Goal: Task Accomplishment & Management: Manage account settings

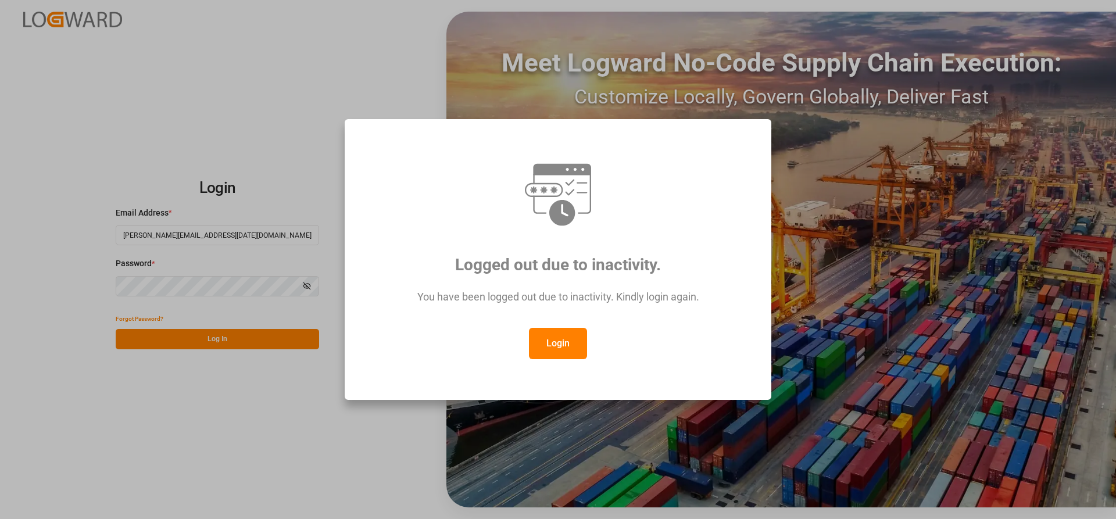
click at [552, 341] on button "Login" at bounding box center [558, 343] width 58 height 31
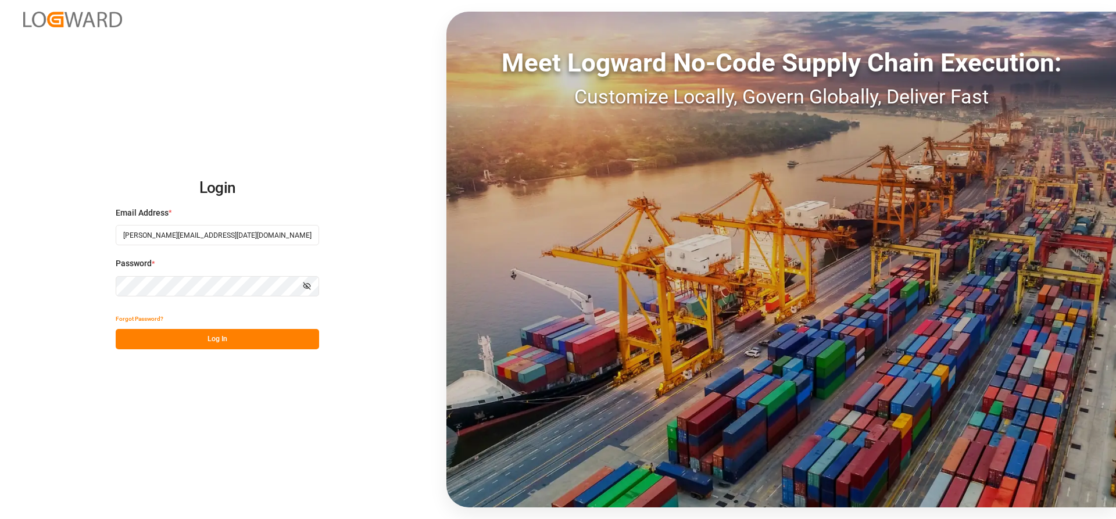
click at [177, 345] on button "Log In" at bounding box center [217, 339] width 203 height 20
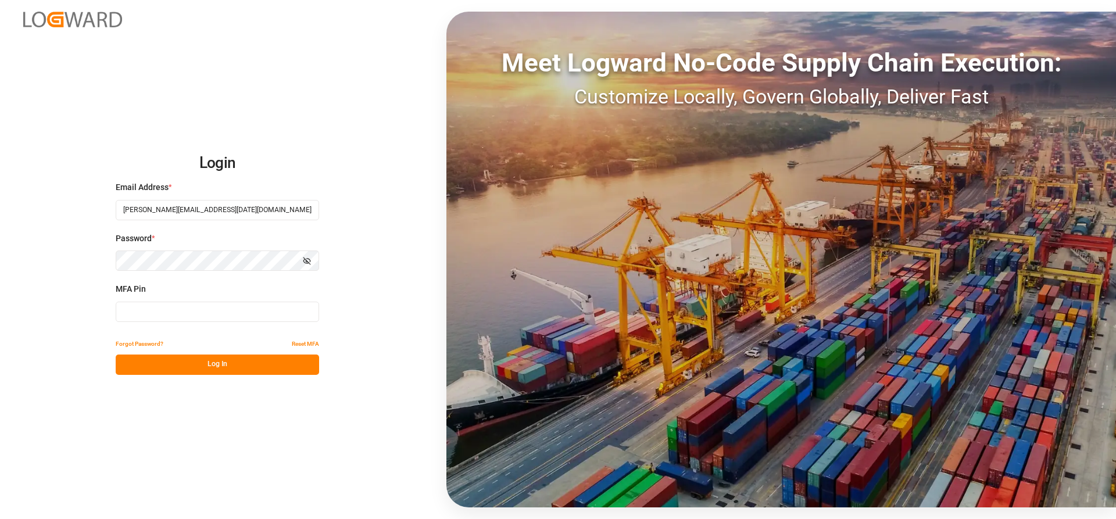
click at [154, 316] on input at bounding box center [217, 312] width 203 height 20
type input "058413"
click at [168, 363] on button "Log In" at bounding box center [217, 365] width 203 height 20
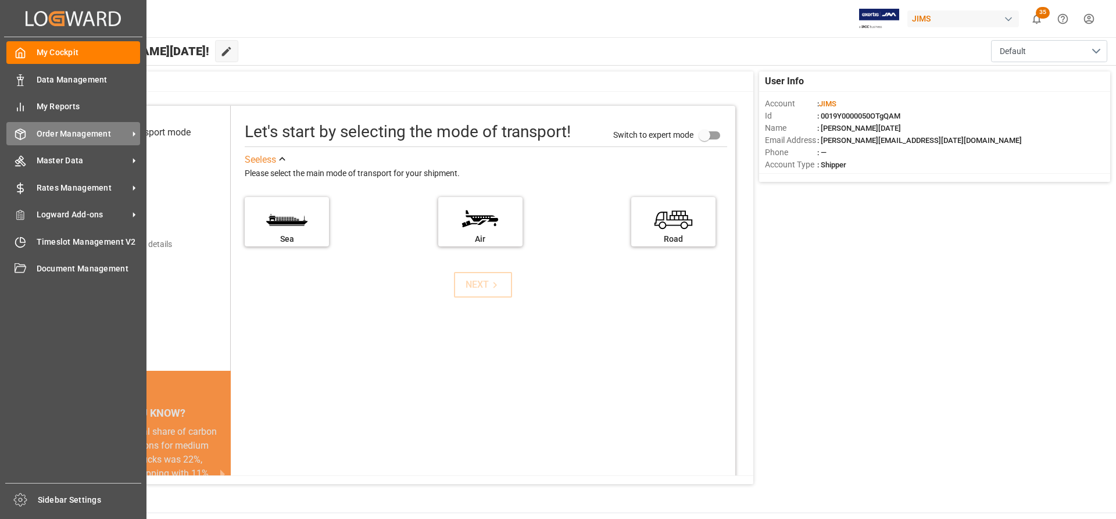
click at [73, 137] on span "Order Management" at bounding box center [83, 134] width 92 height 12
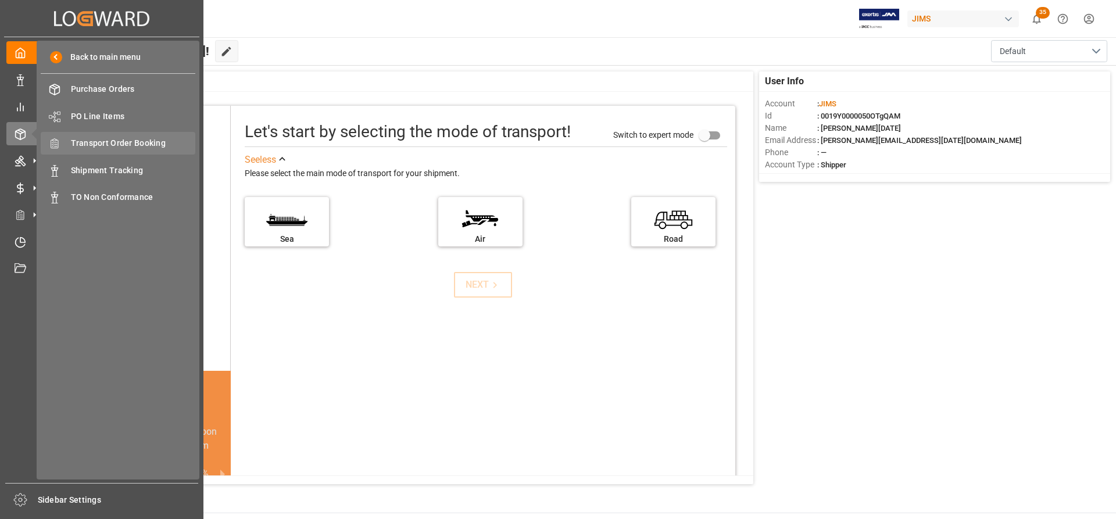
click at [102, 142] on span "Transport Order Booking" at bounding box center [133, 143] width 125 height 12
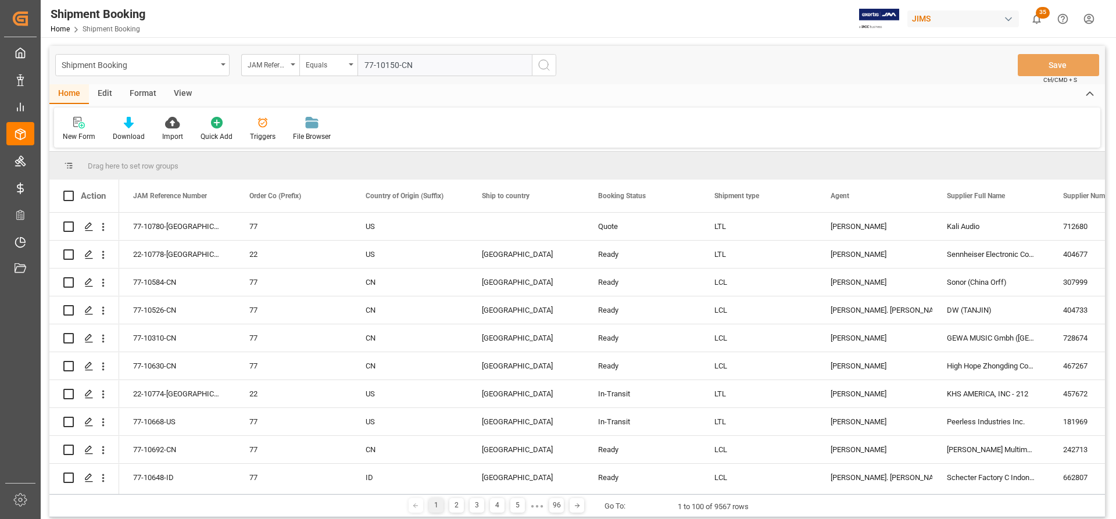
type input "77-10150-CN"
click at [541, 63] on icon "search button" at bounding box center [544, 65] width 14 height 14
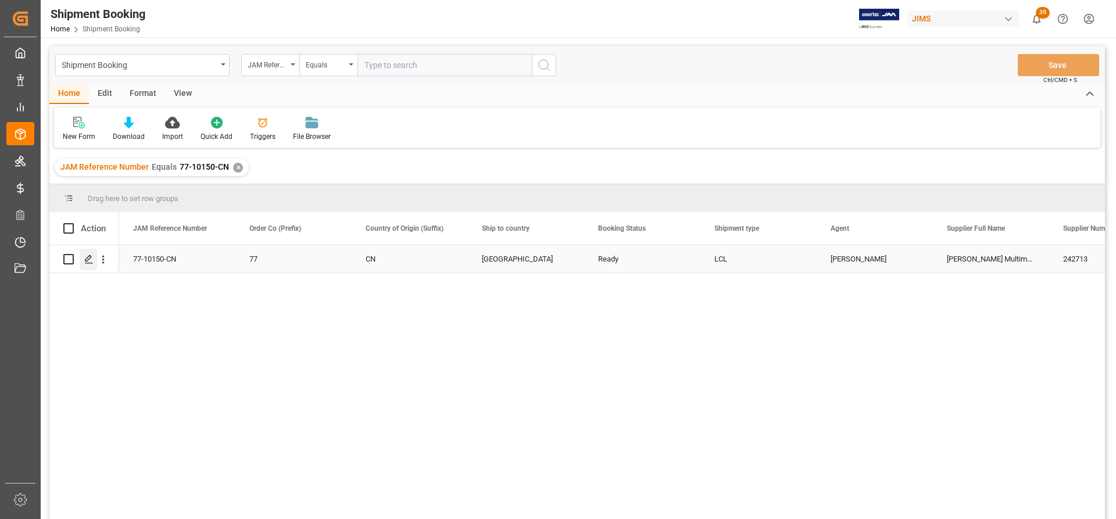
click at [91, 262] on icon "Press SPACE to select this row." at bounding box center [88, 259] width 9 height 9
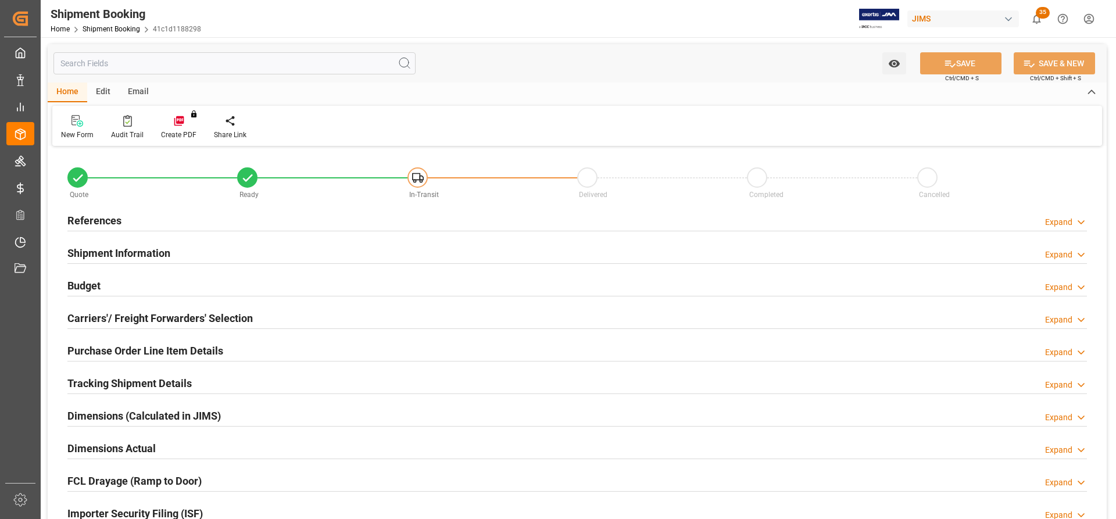
type input "0"
type input "42"
type input "04.08.2025"
click at [94, 214] on h2 "References" at bounding box center [94, 221] width 54 height 16
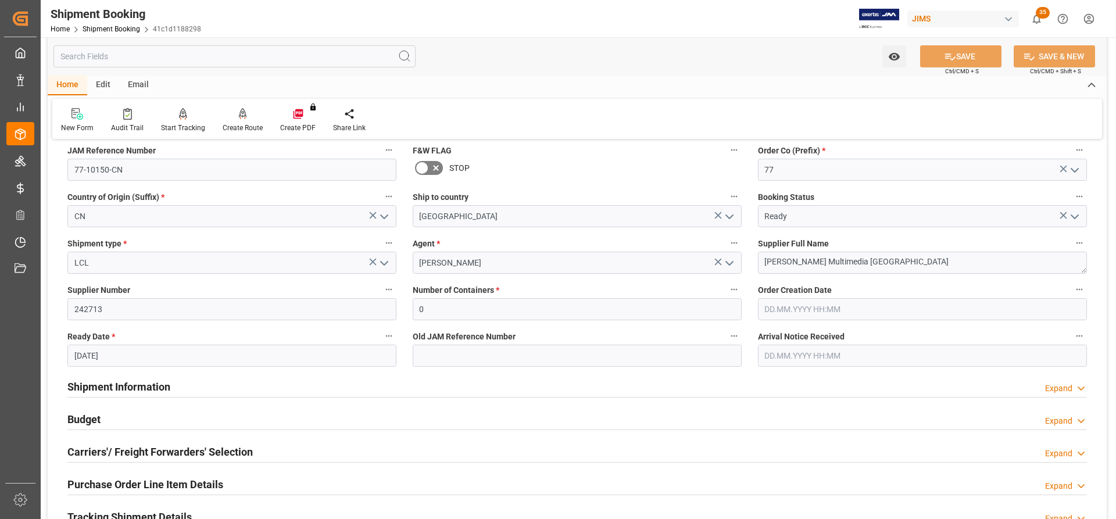
scroll to position [116, 0]
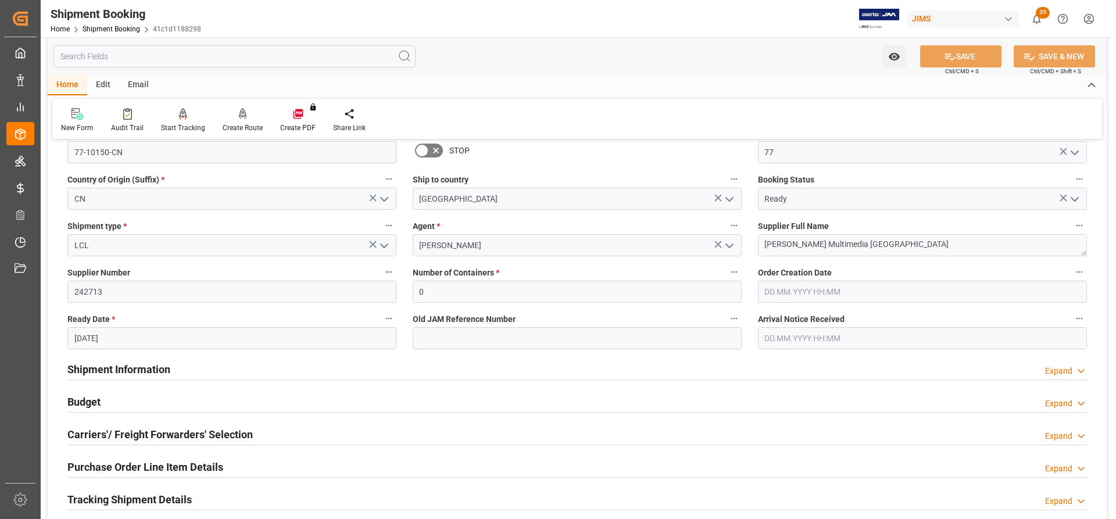
click at [107, 371] on h2 "Shipment Information" at bounding box center [118, 369] width 103 height 16
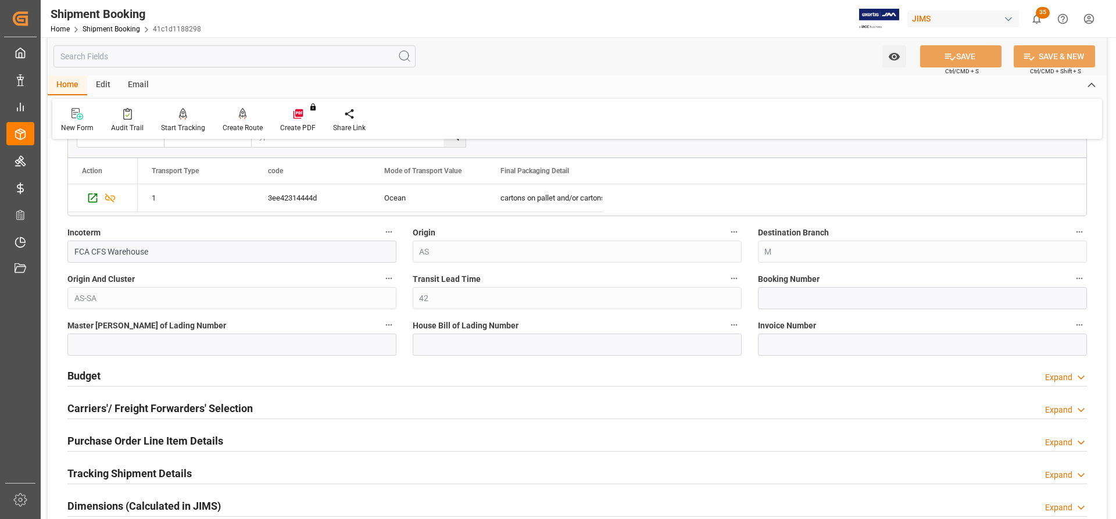
scroll to position [639, 0]
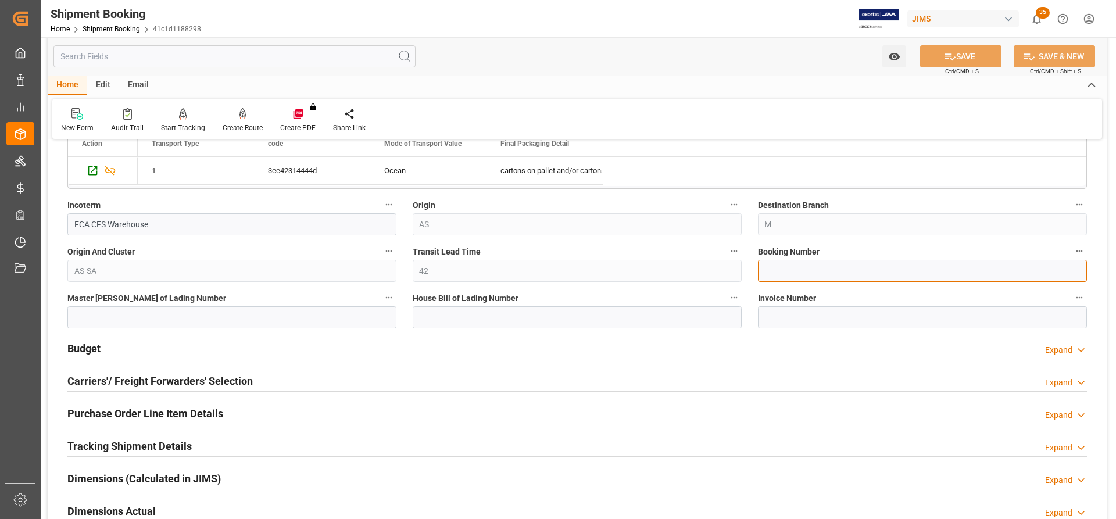
click at [763, 270] on input at bounding box center [922, 271] width 329 height 22
click at [769, 274] on input at bounding box center [922, 271] width 329 height 22
paste input "DMCNSY071193"
type input "DMCNSY071193"
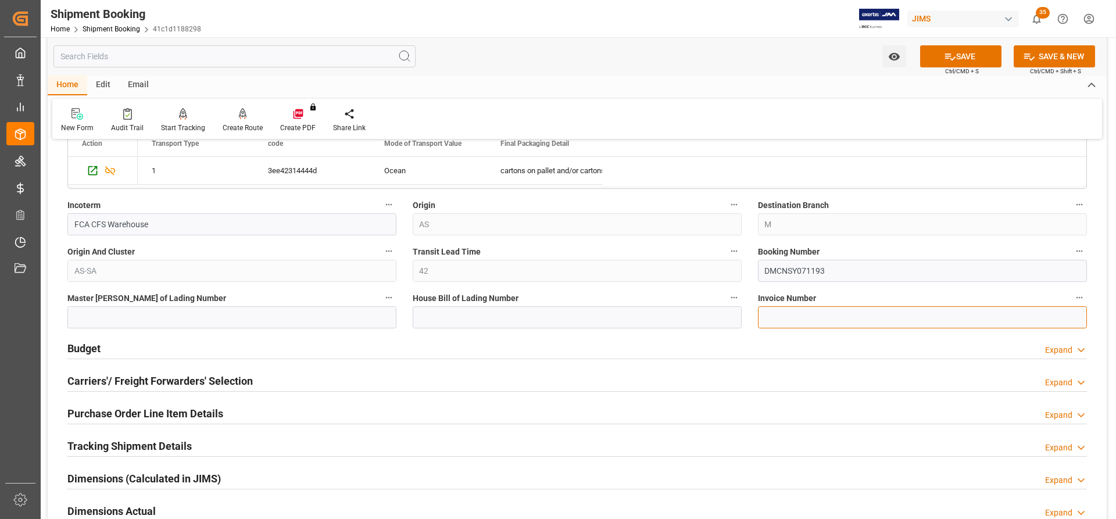
click at [771, 321] on input at bounding box center [922, 317] width 329 height 22
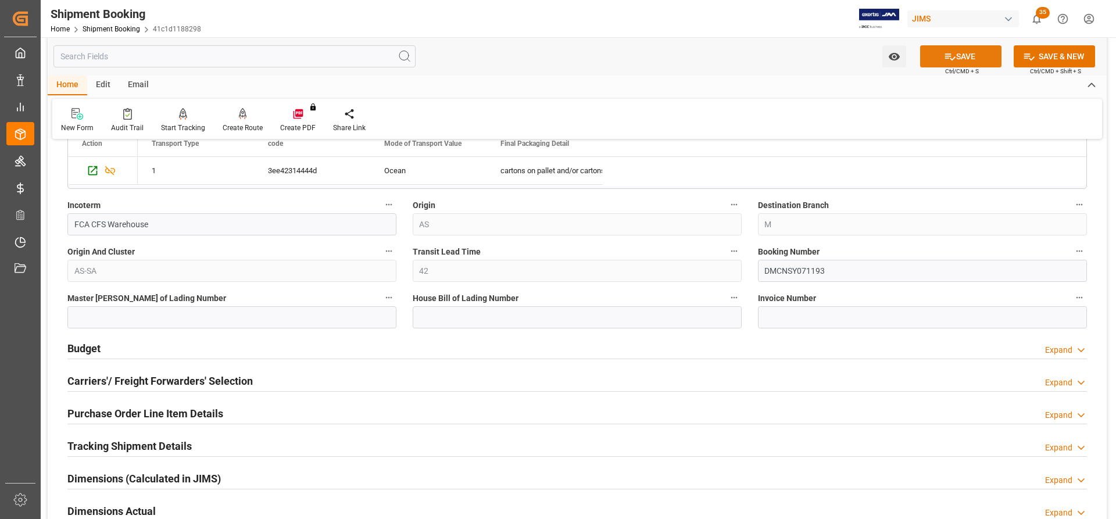
click at [964, 57] on button "SAVE" at bounding box center [960, 56] width 81 height 22
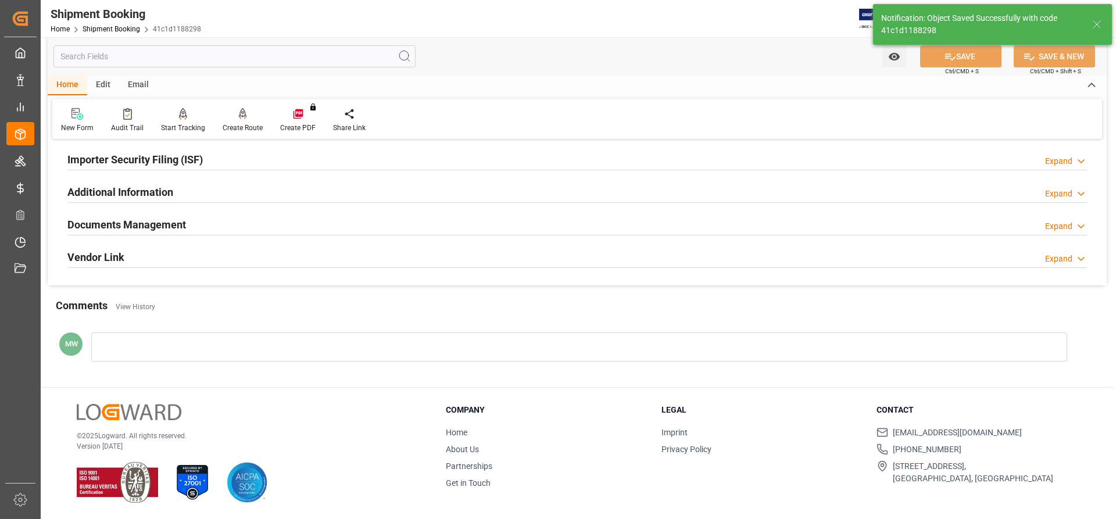
scroll to position [0, 0]
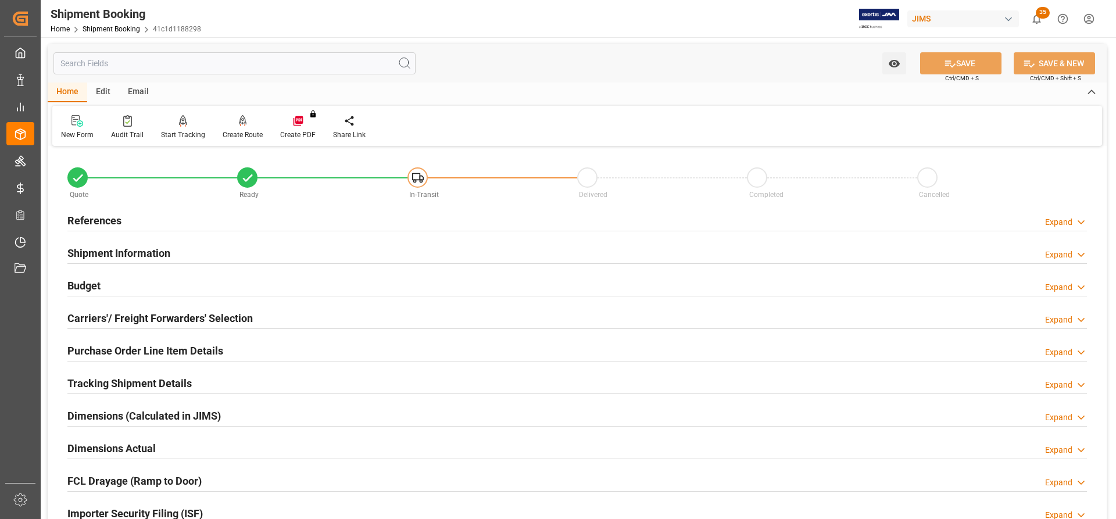
drag, startPoint x: 115, startPoint y: 246, endPoint x: 228, endPoint y: 269, distance: 114.9
click at [115, 246] on h2 "Shipment Information" at bounding box center [118, 253] width 103 height 16
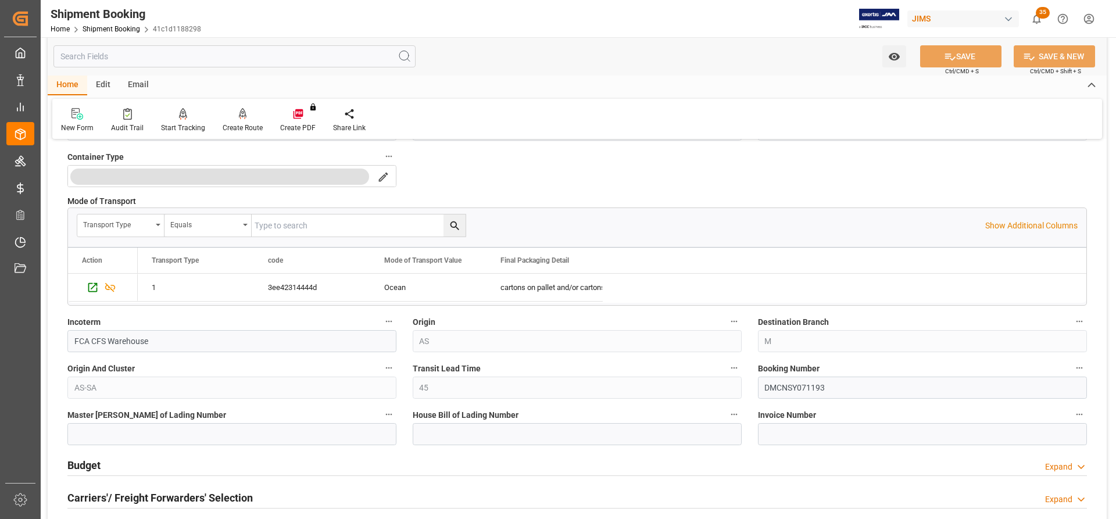
scroll to position [291, 0]
click at [770, 431] on input at bounding box center [922, 434] width 329 height 22
paste input "110354824"
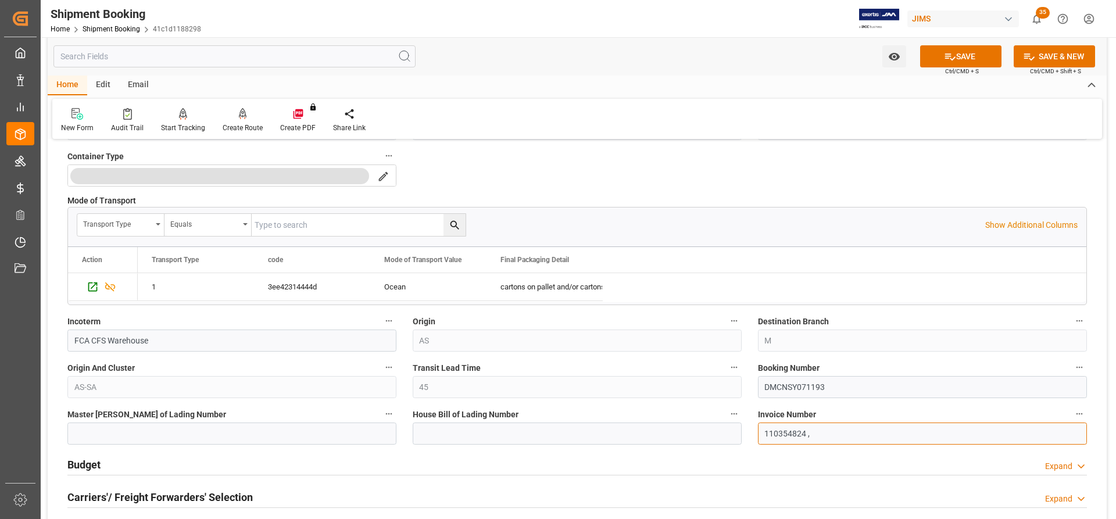
click at [812, 431] on input "110354824 ," at bounding box center [922, 434] width 329 height 22
paste input "110354485"
type input "110354824 ,110354485"
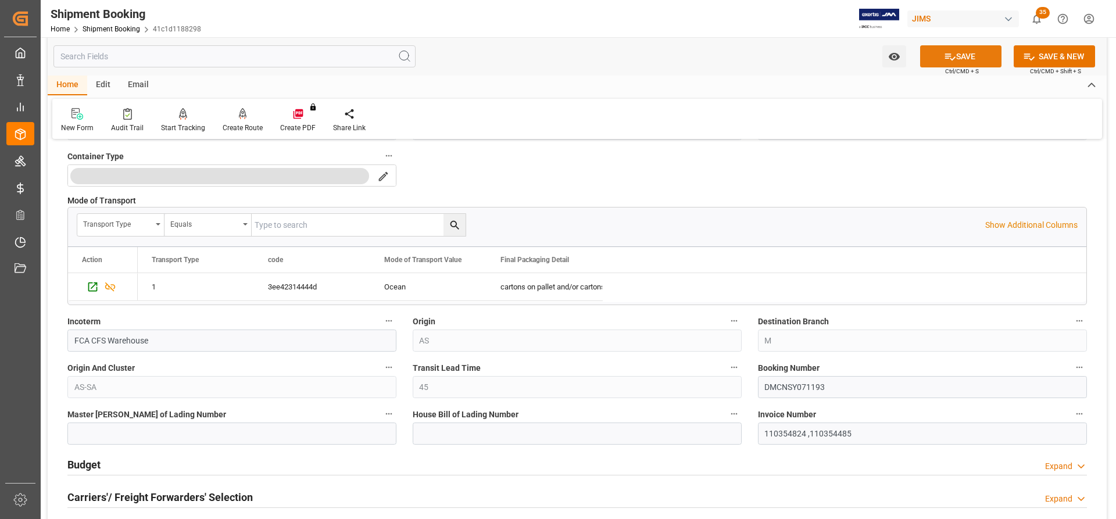
drag, startPoint x: 977, startPoint y: 52, endPoint x: 943, endPoint y: 79, distance: 43.5
click at [974, 54] on button "SAVE" at bounding box center [960, 56] width 81 height 22
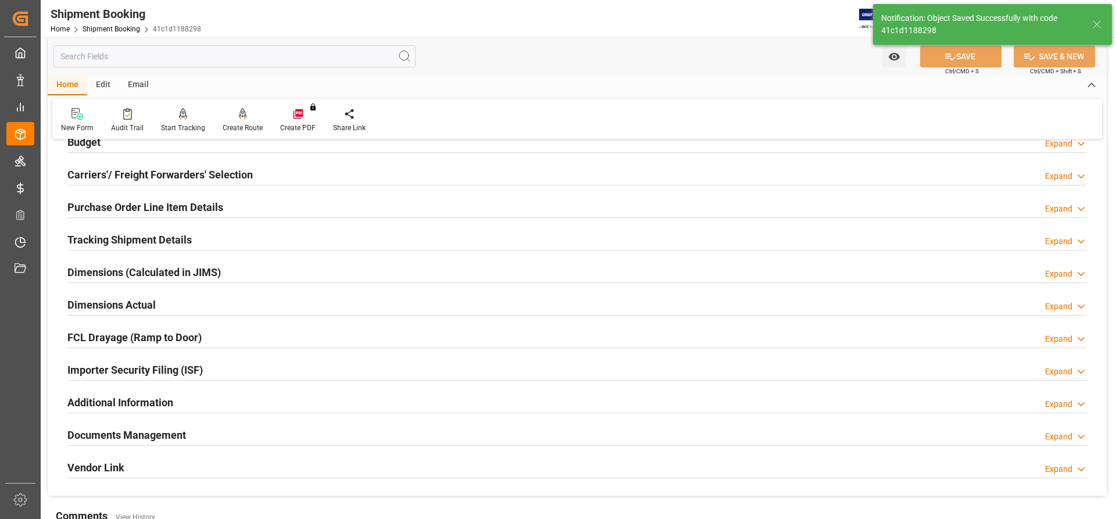
scroll to position [58, 0]
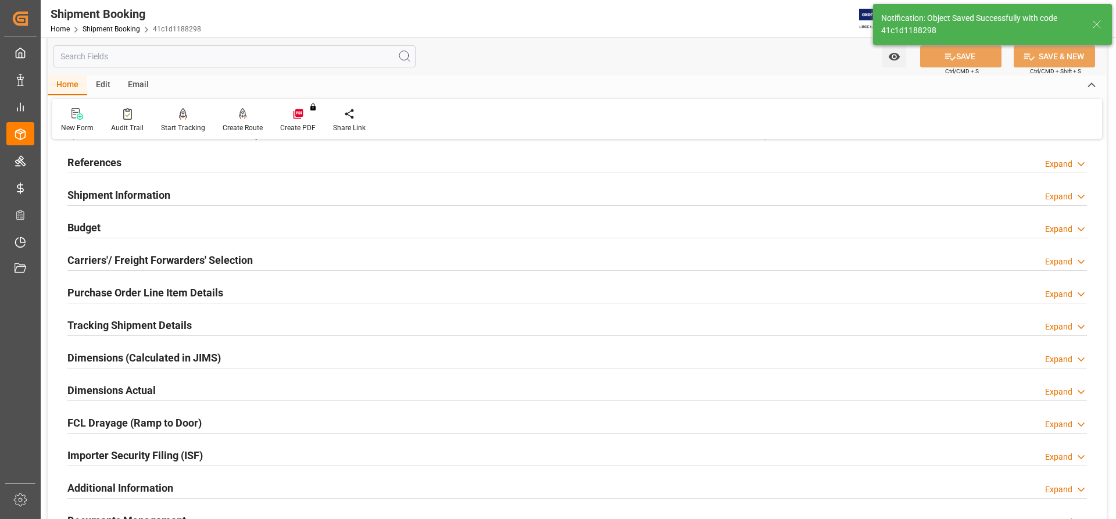
click at [126, 195] on h2 "Shipment Information" at bounding box center [118, 195] width 103 height 16
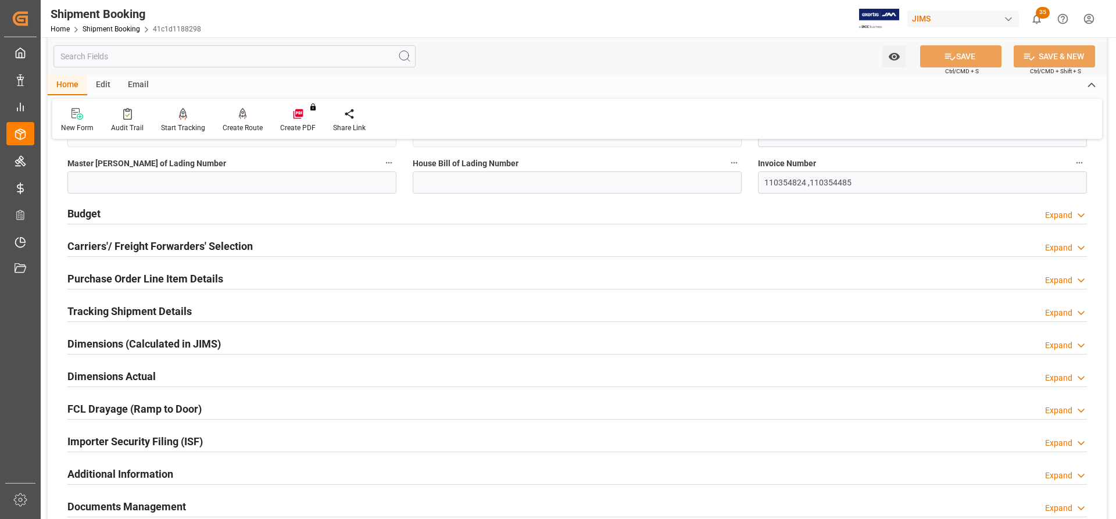
scroll to position [581, 0]
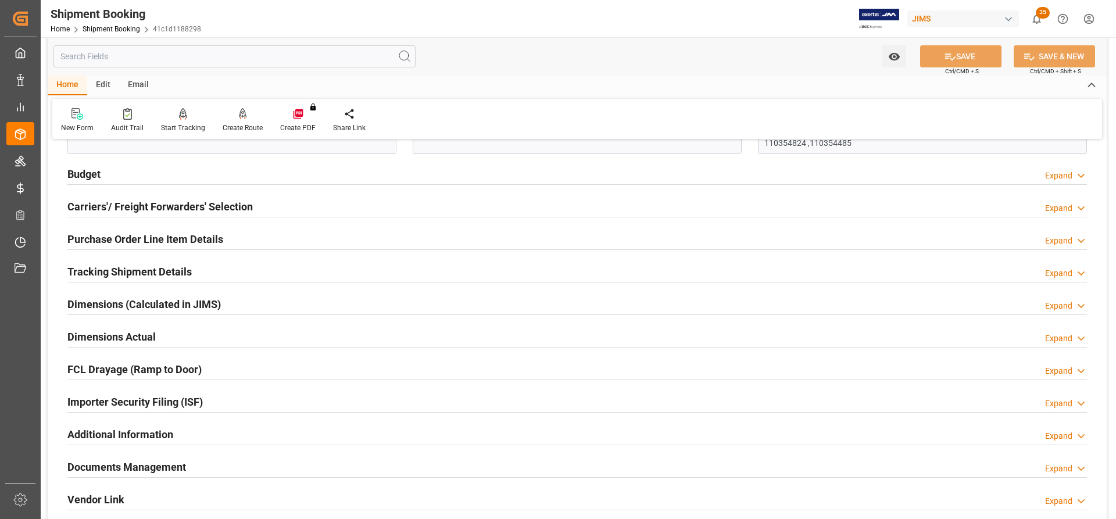
click at [110, 210] on h2 "Carriers'/ Freight Forwarders' Selection" at bounding box center [159, 207] width 185 height 16
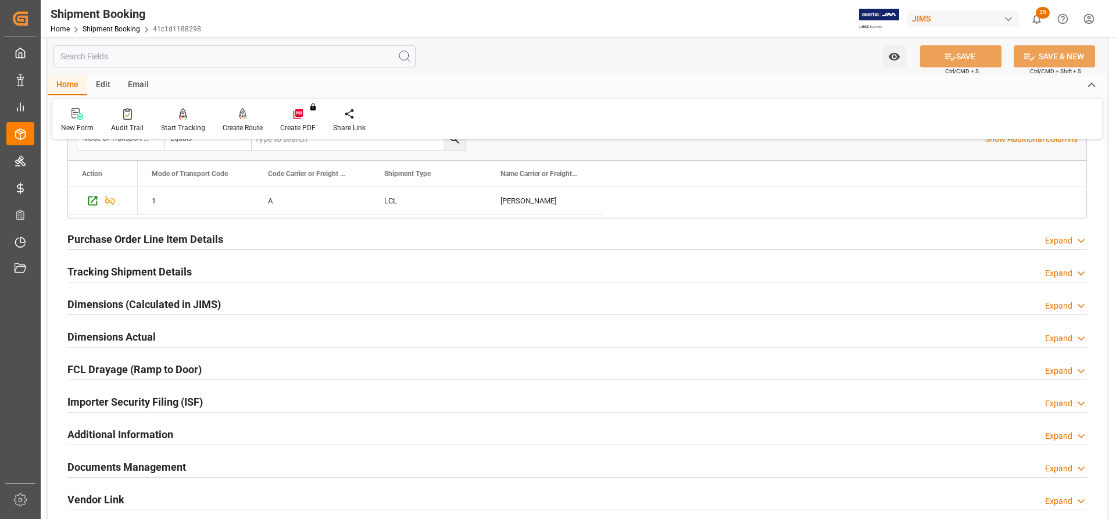
click at [95, 239] on h2 "Purchase Order Line Item Details" at bounding box center [145, 239] width 156 height 16
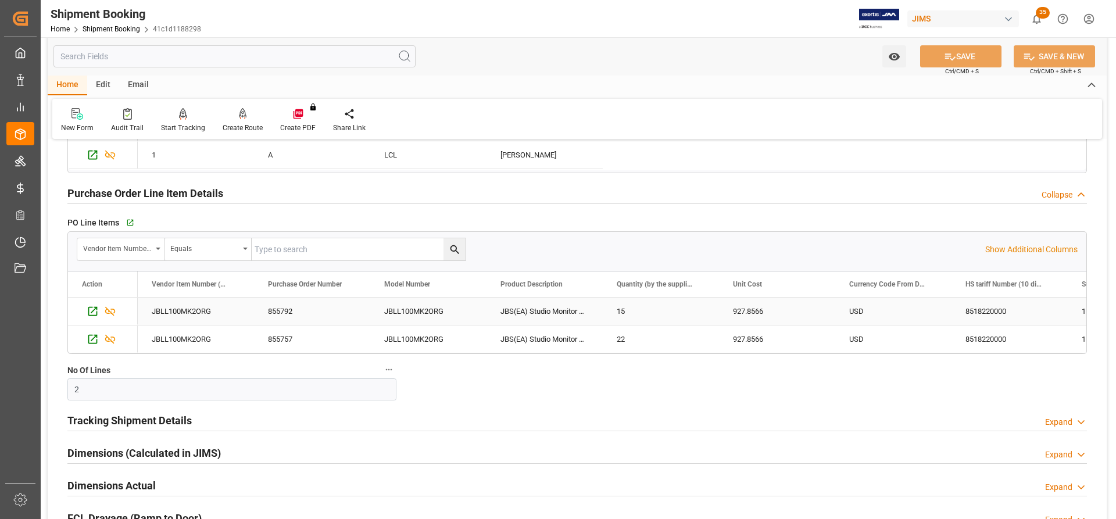
scroll to position [1046, 0]
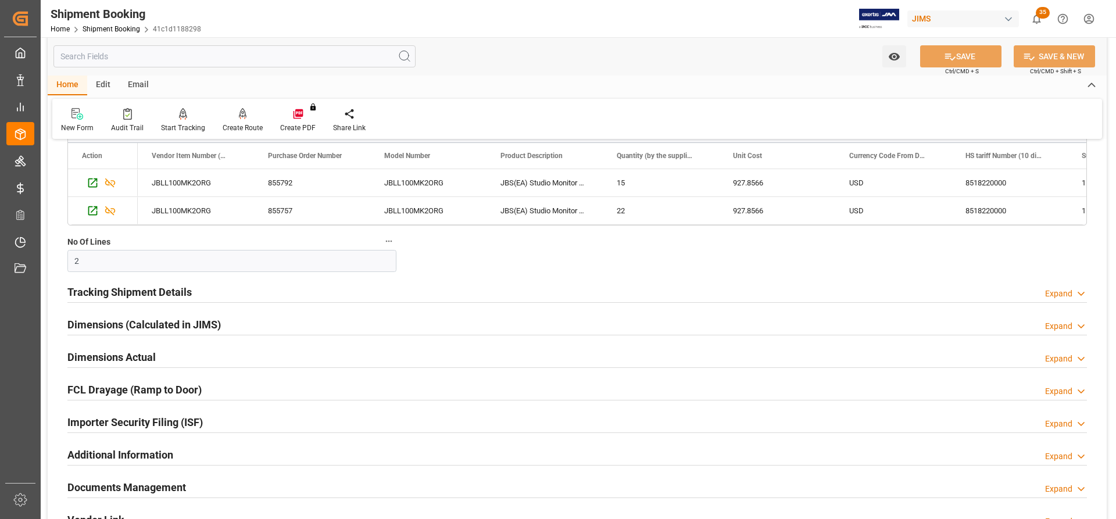
click at [102, 292] on h2 "Tracking Shipment Details" at bounding box center [129, 292] width 124 height 16
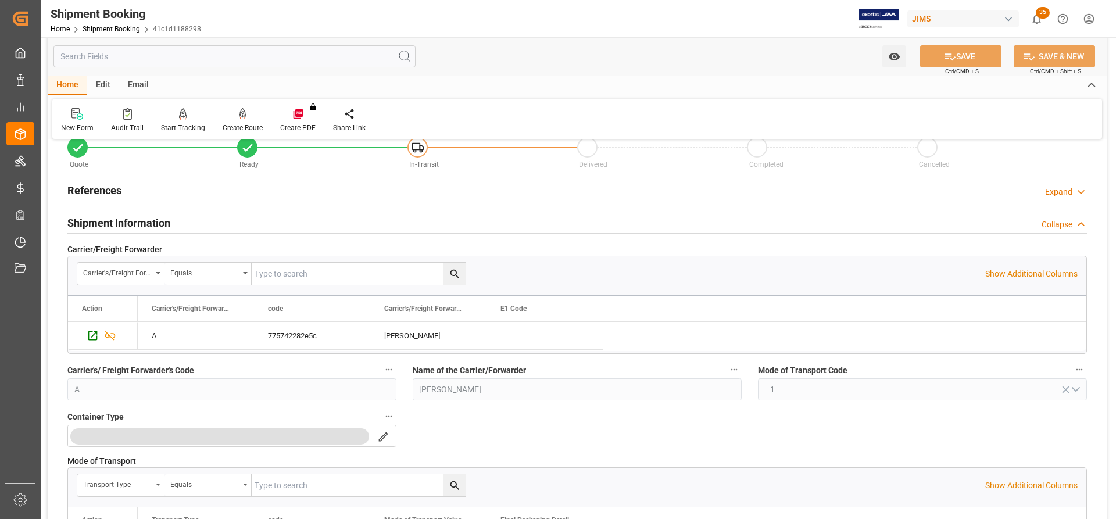
scroll to position [0, 0]
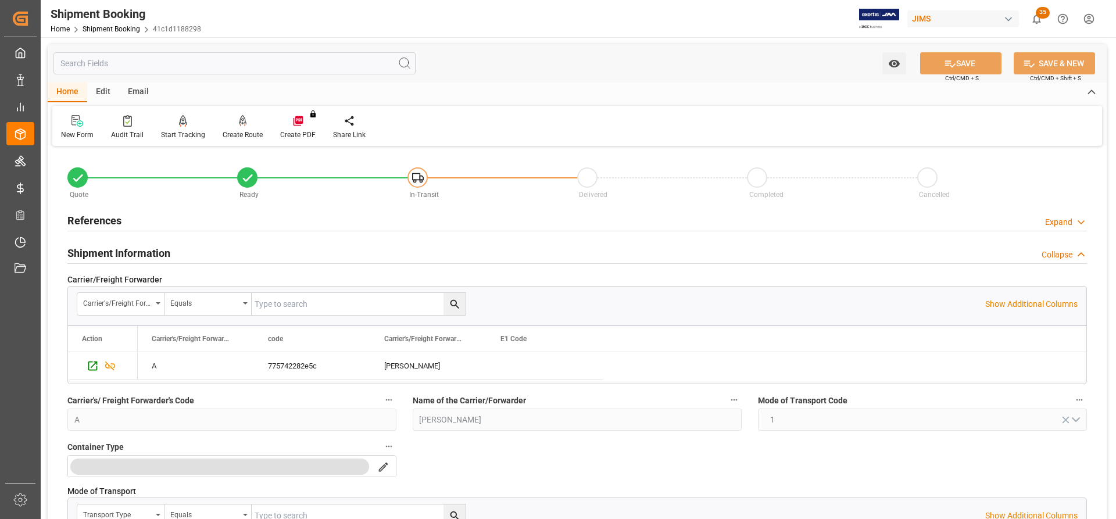
click at [85, 213] on h2 "References" at bounding box center [94, 221] width 54 height 16
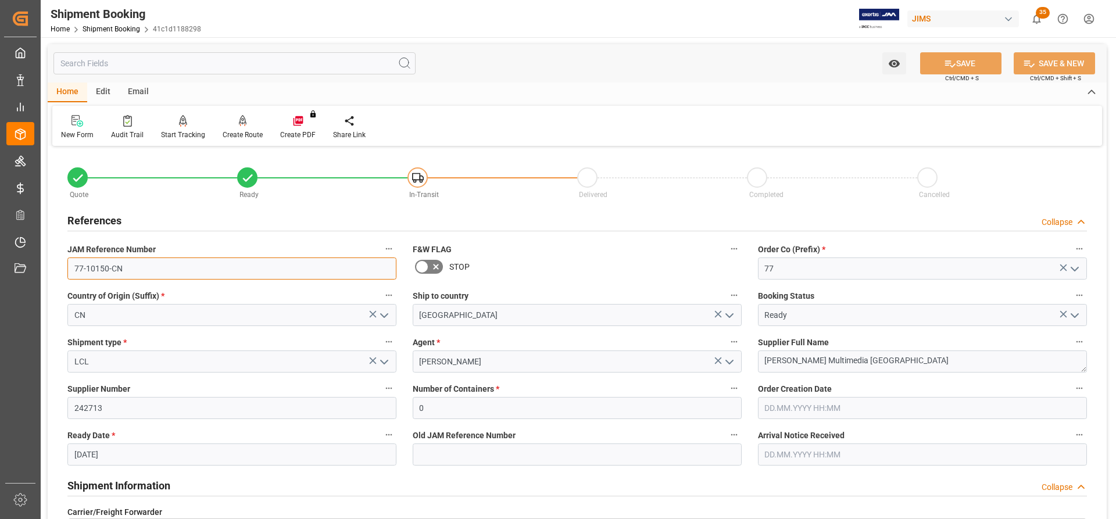
drag, startPoint x: 129, startPoint y: 266, endPoint x: 51, endPoint y: 262, distance: 78.6
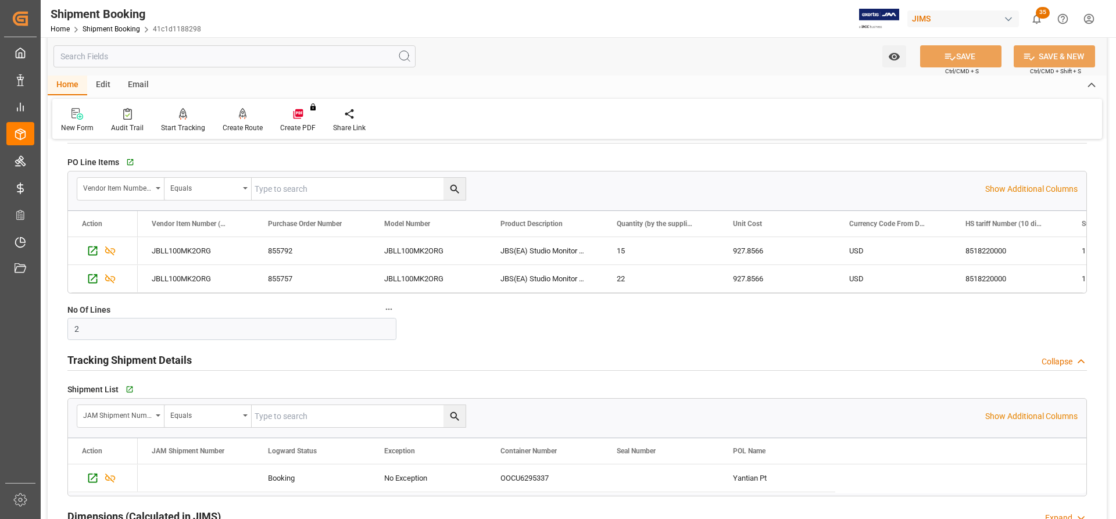
scroll to position [1395, 0]
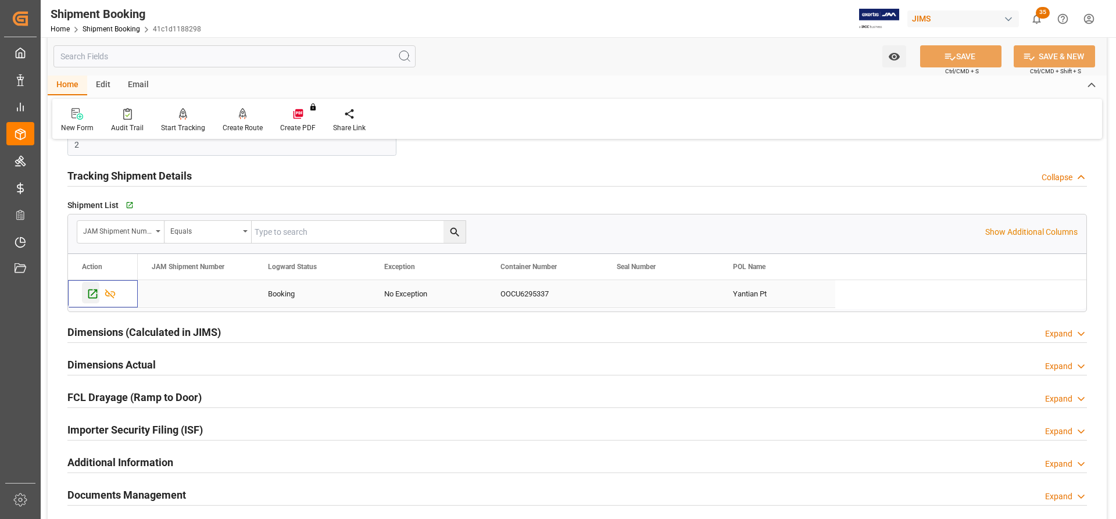
click at [91, 292] on icon "Press SPACE to select this row." at bounding box center [93, 294] width 12 height 12
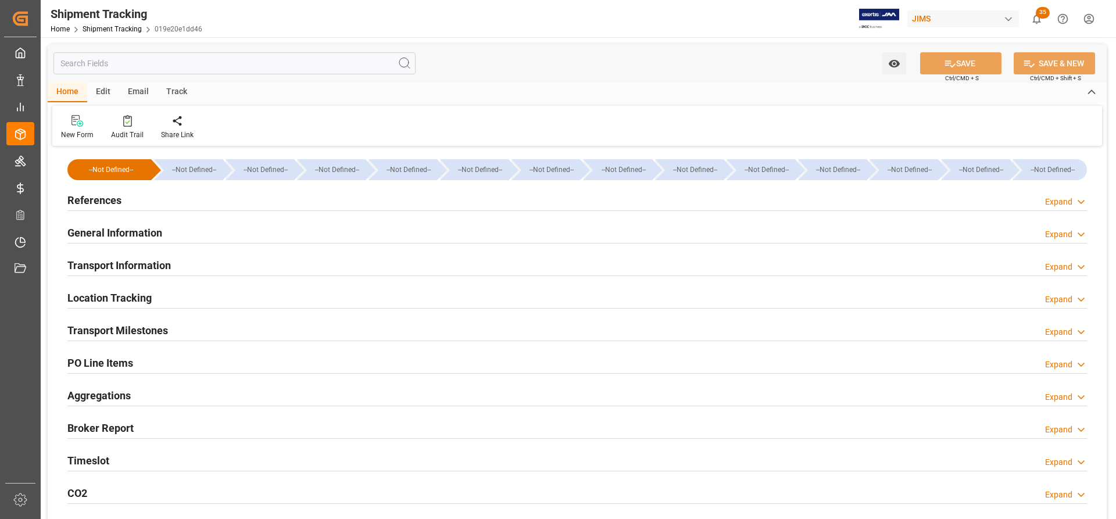
type input "[DATE]"
click at [93, 202] on h2 "References" at bounding box center [94, 200] width 54 height 16
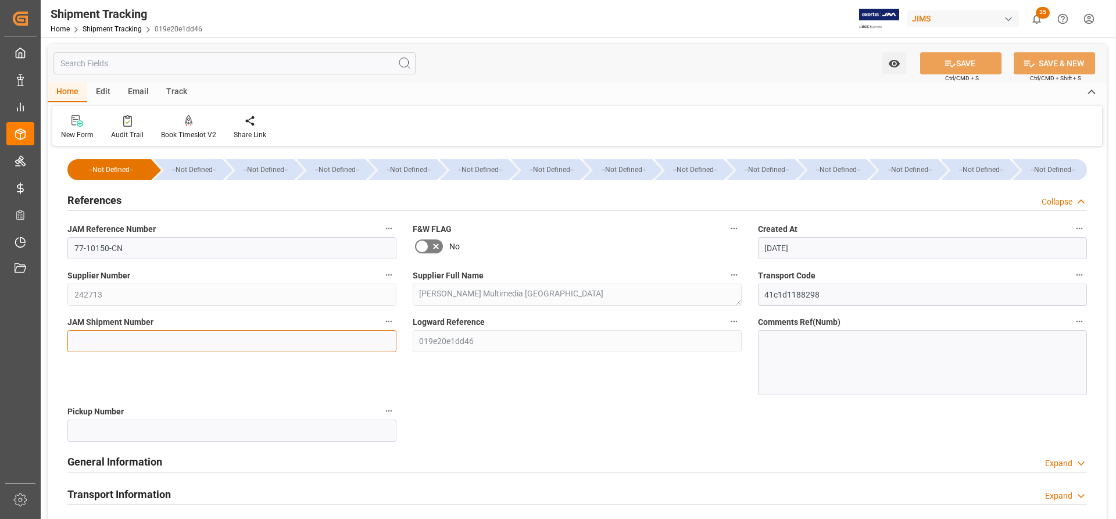
click at [74, 339] on input at bounding box center [231, 341] width 329 height 22
paste input "72765"
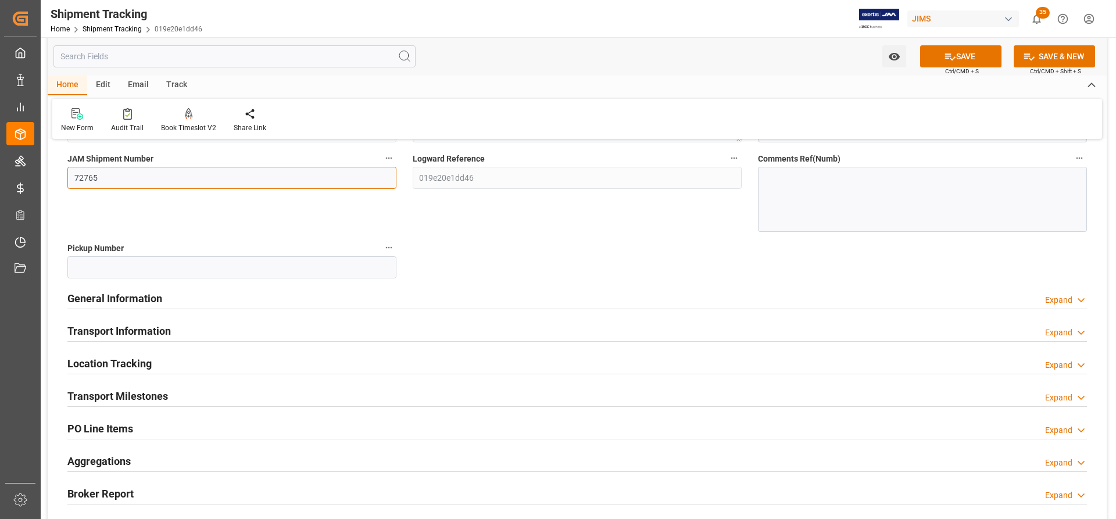
scroll to position [174, 0]
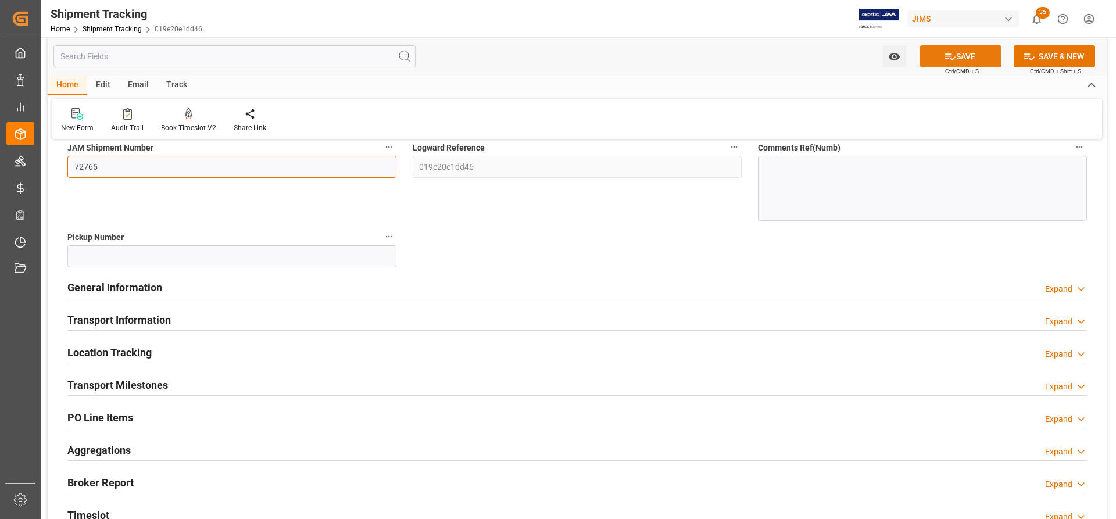
type input "72765"
click at [968, 57] on button "SAVE" at bounding box center [960, 56] width 81 height 22
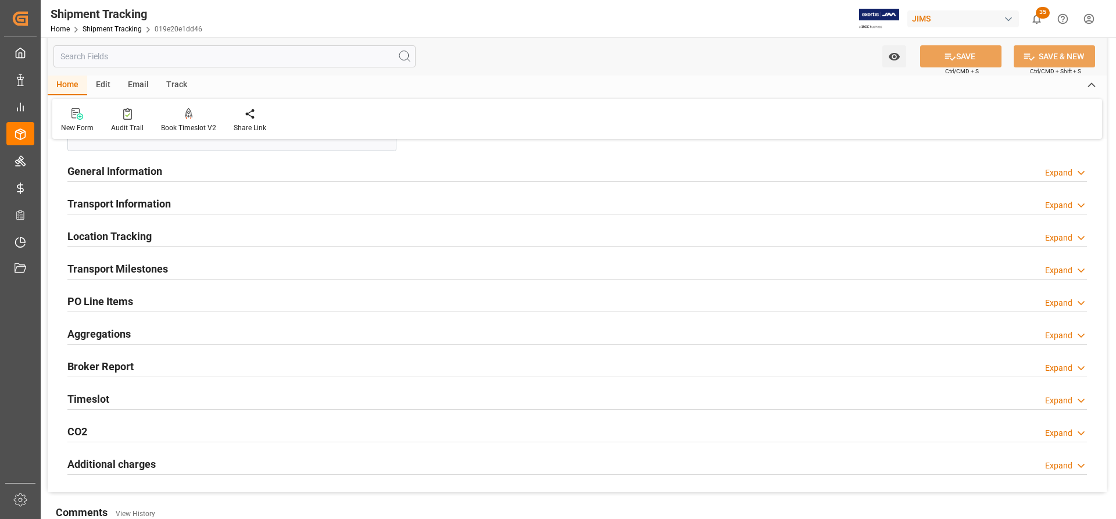
scroll to position [232, 0]
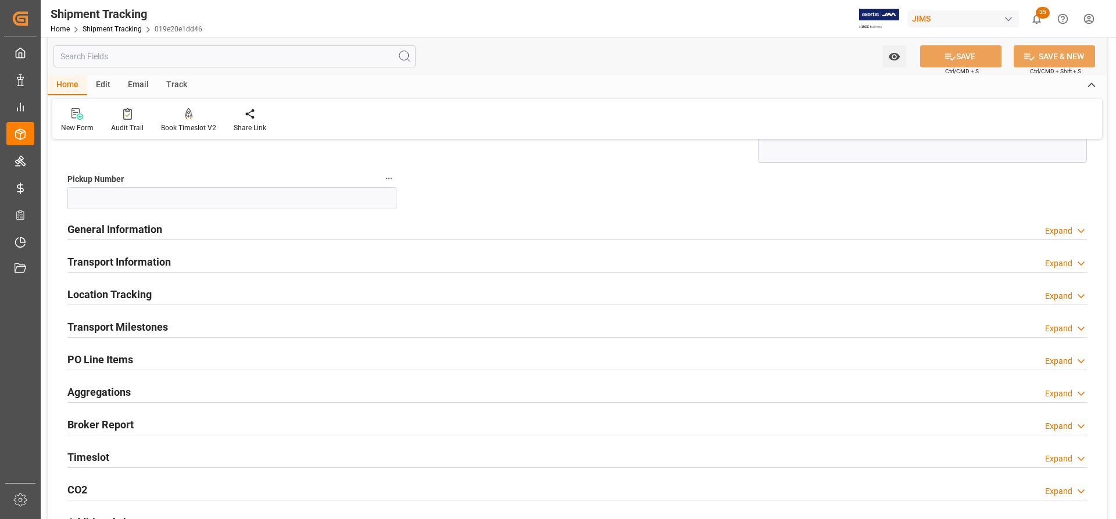
click at [112, 234] on h2 "General Information" at bounding box center [114, 229] width 95 height 16
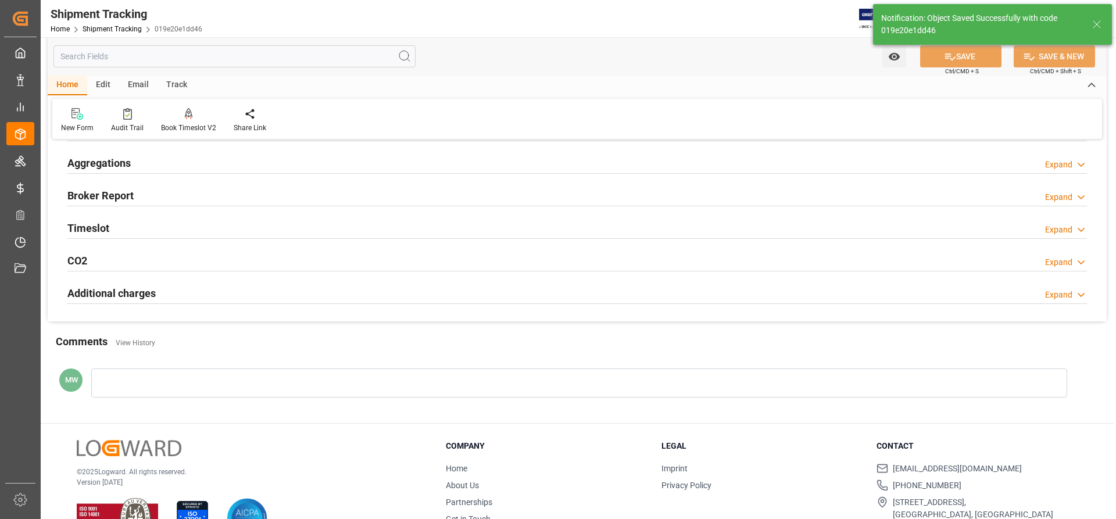
scroll to position [3, 0]
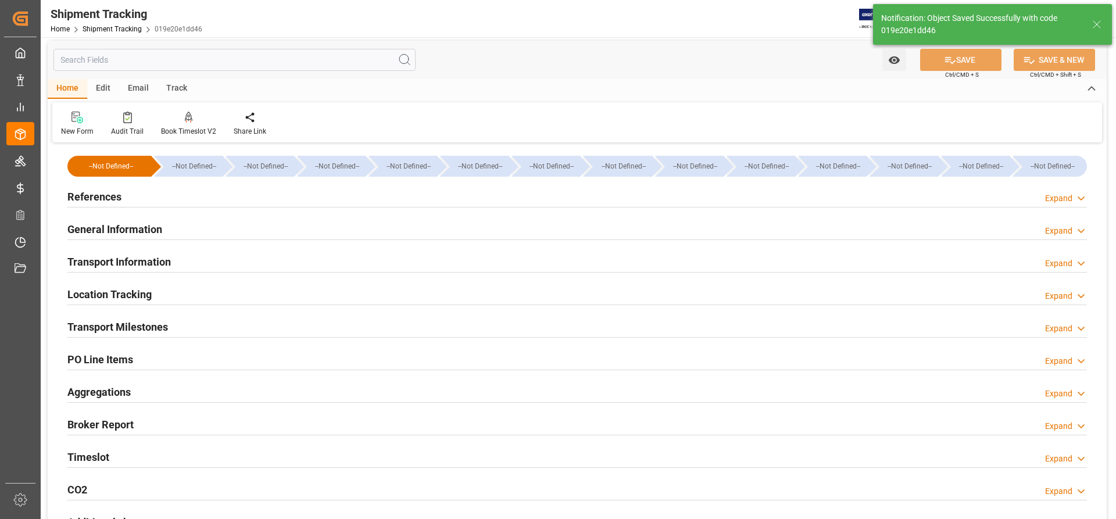
click at [90, 199] on h2 "References" at bounding box center [94, 197] width 54 height 16
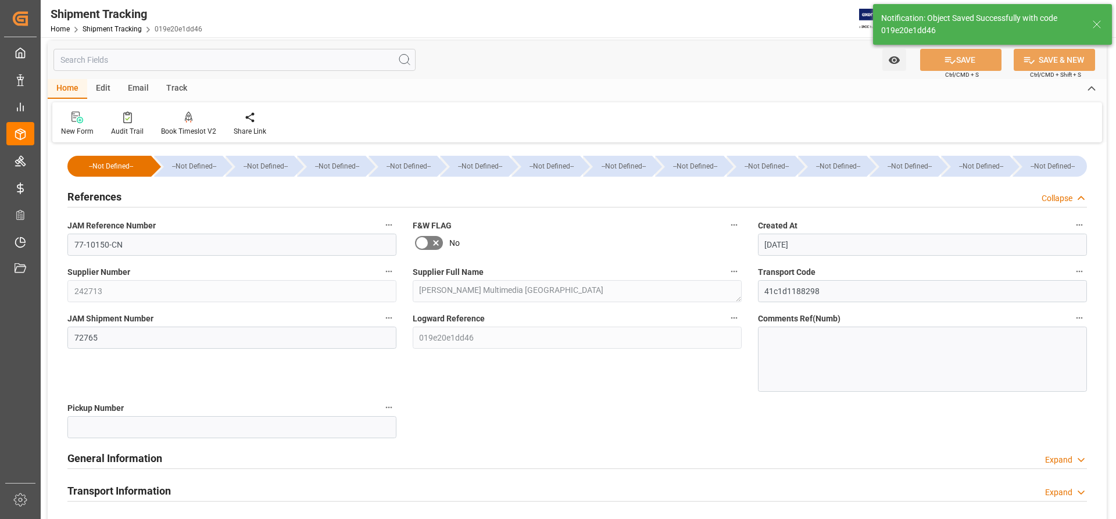
scroll to position [232, 0]
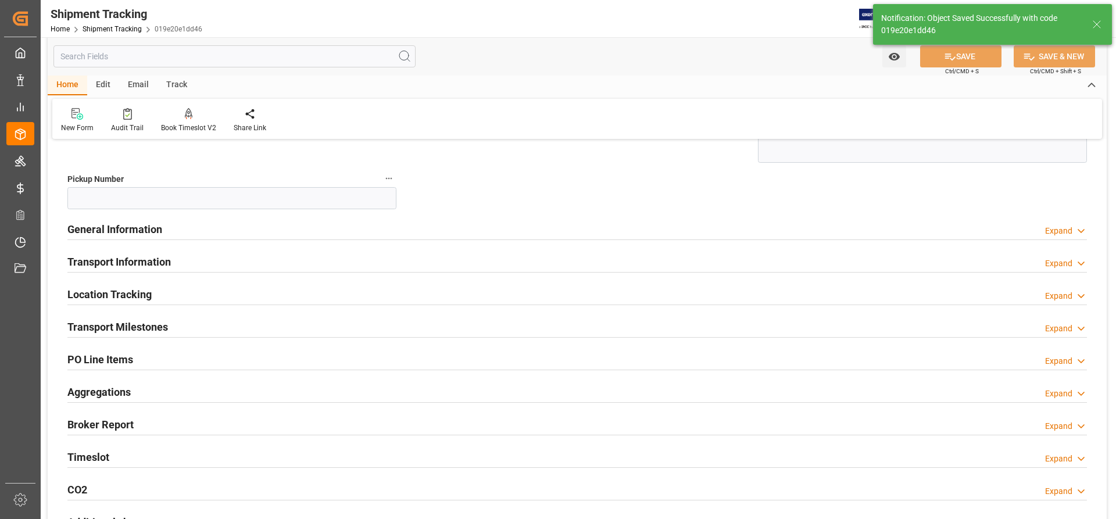
click at [101, 237] on h2 "General Information" at bounding box center [114, 229] width 95 height 16
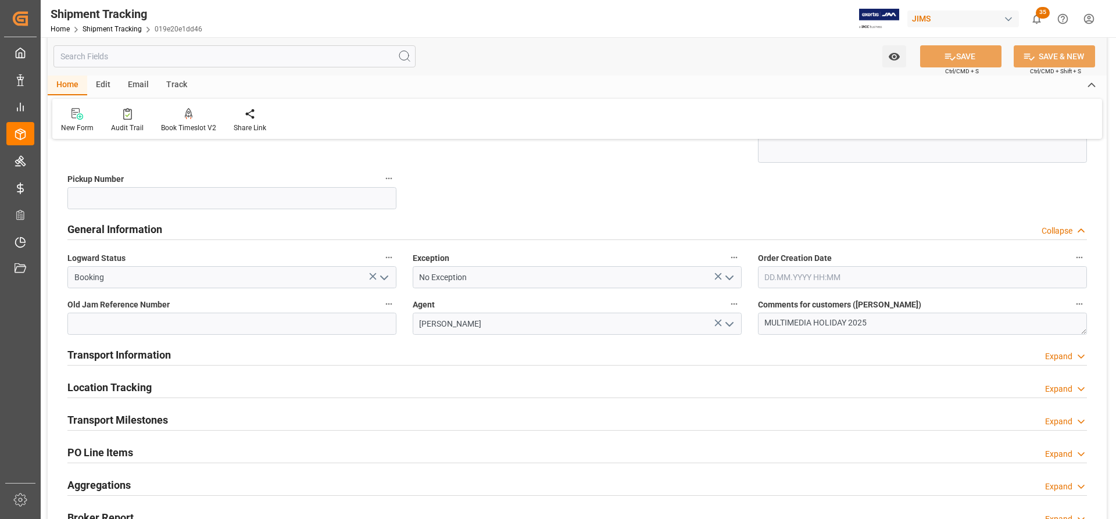
click at [97, 357] on h2 "Transport Information" at bounding box center [118, 355] width 103 height 16
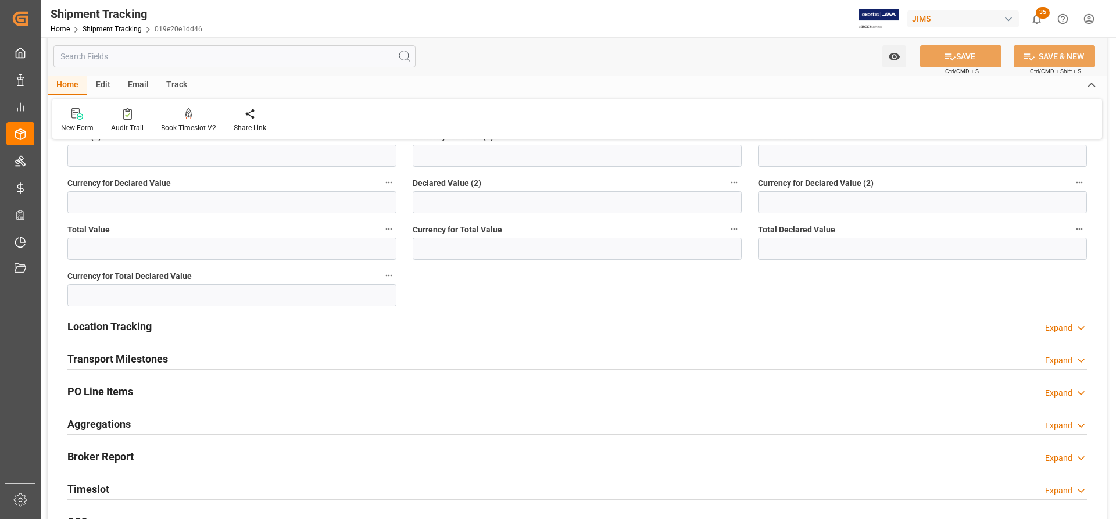
scroll to position [814, 0]
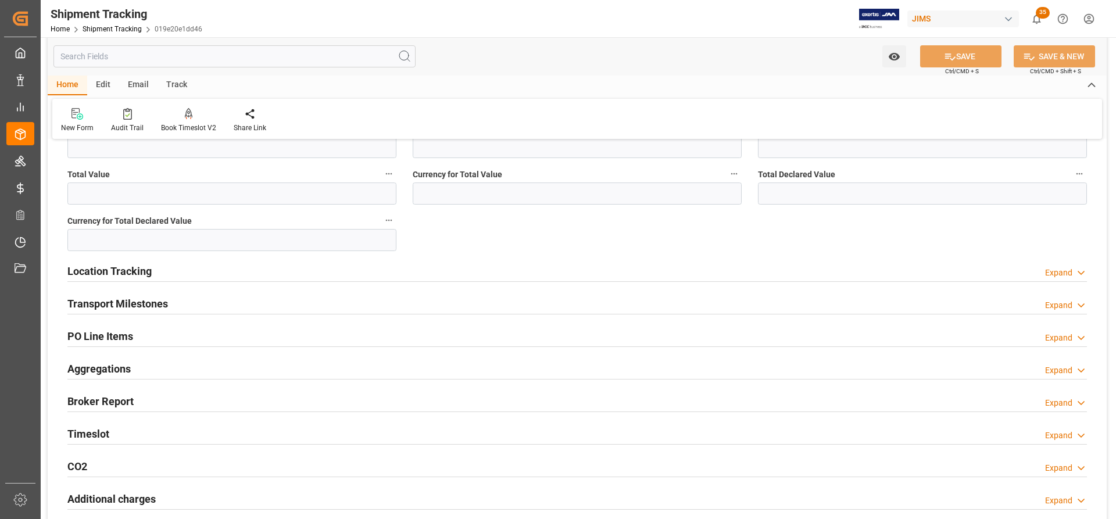
click at [113, 304] on h2 "Transport Milestones" at bounding box center [117, 304] width 101 height 16
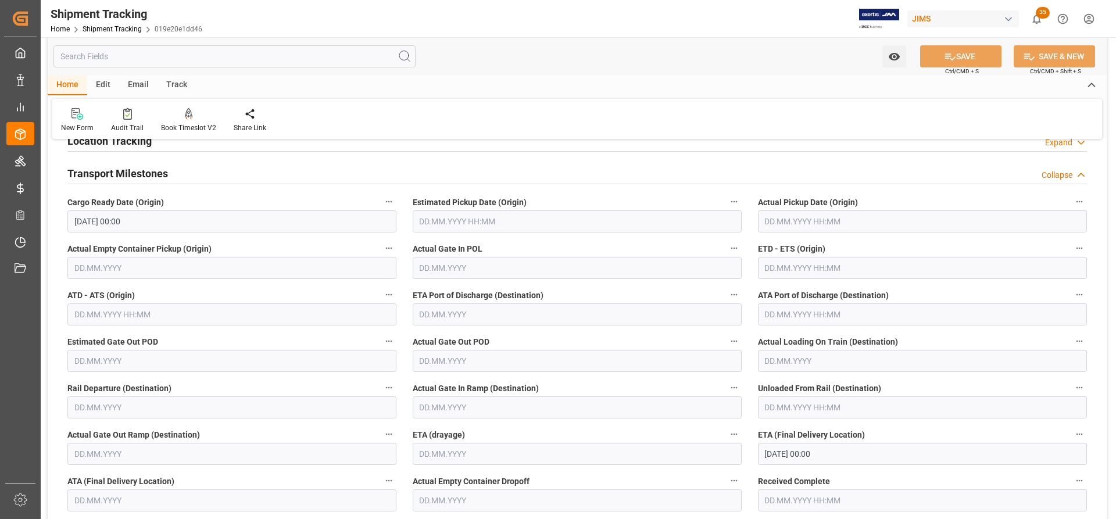
scroll to position [930, 0]
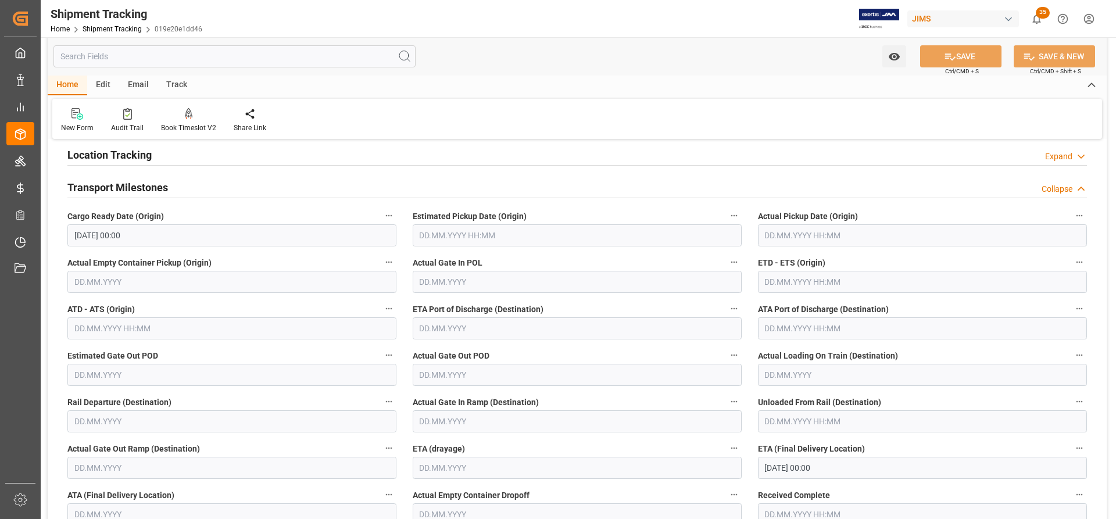
click at [782, 235] on input "text" at bounding box center [922, 235] width 329 height 22
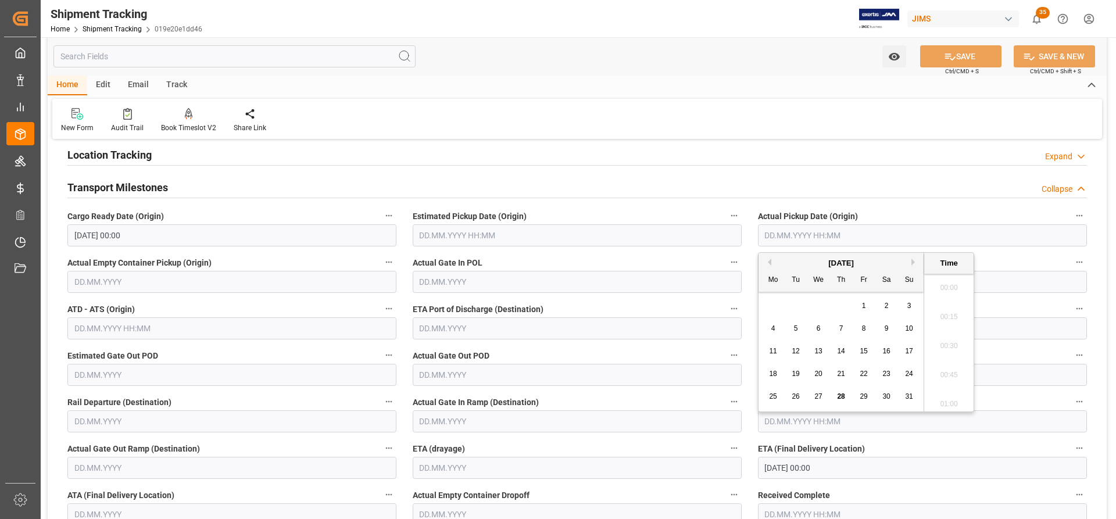
scroll to position [1312, 0]
click at [859, 348] on div "15" at bounding box center [864, 352] width 15 height 14
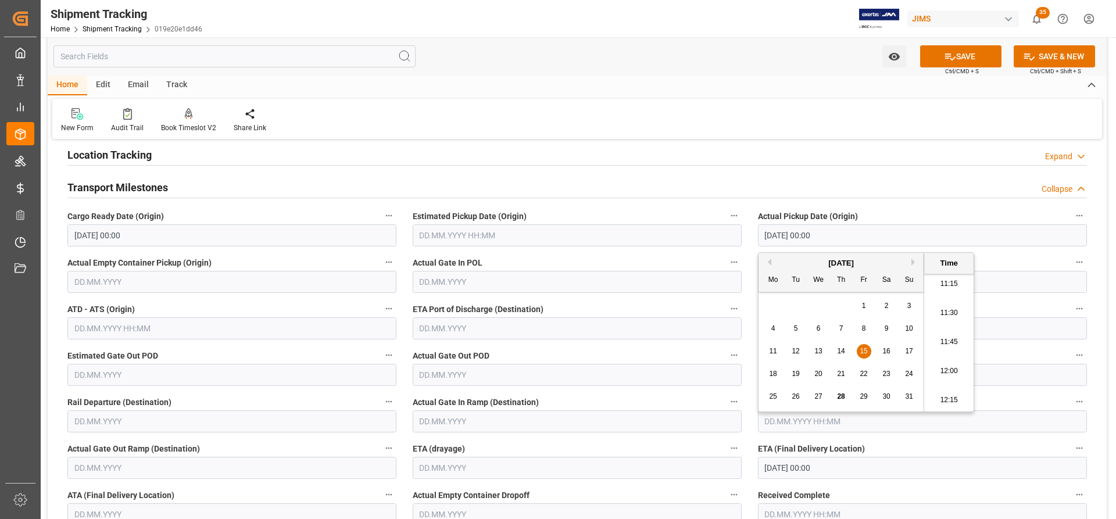
click at [769, 327] on div "4" at bounding box center [773, 329] width 15 height 14
type input "[DATE] 00:00"
click at [688, 258] on label "Actual Gate In POL" at bounding box center [577, 263] width 329 height 16
click at [726, 258] on button "Actual Gate In POL" at bounding box center [733, 262] width 15 height 15
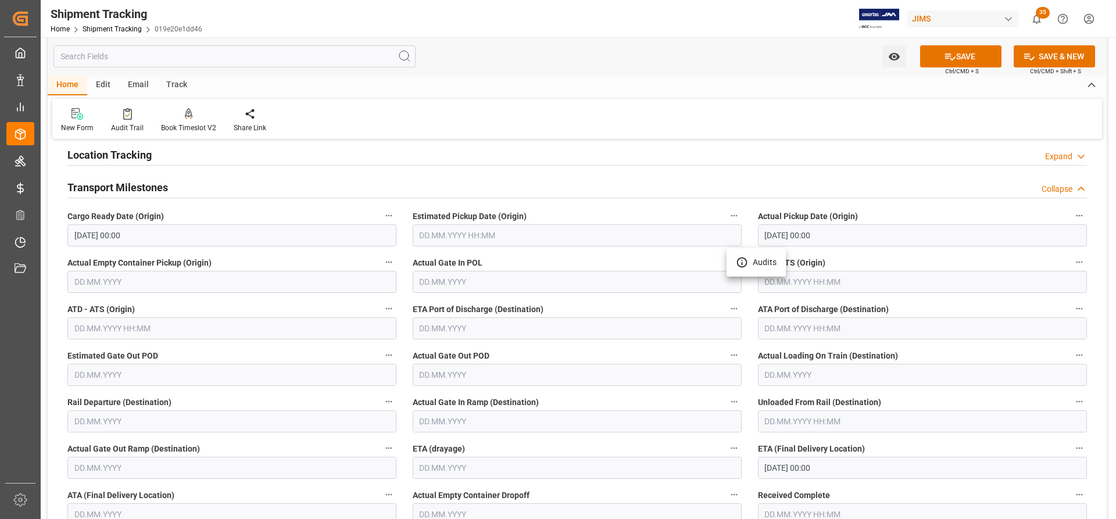
click at [840, 289] on div at bounding box center [558, 259] width 1116 height 519
click at [765, 277] on input "text" at bounding box center [922, 282] width 329 height 22
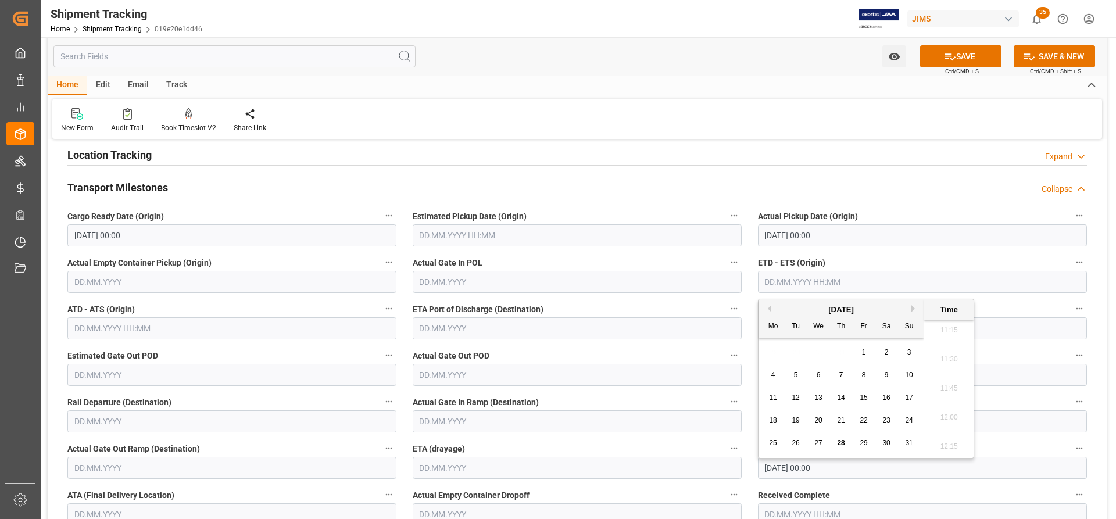
click at [865, 398] on span "15" at bounding box center [864, 397] width 8 height 8
type input "[DATE] 00:00"
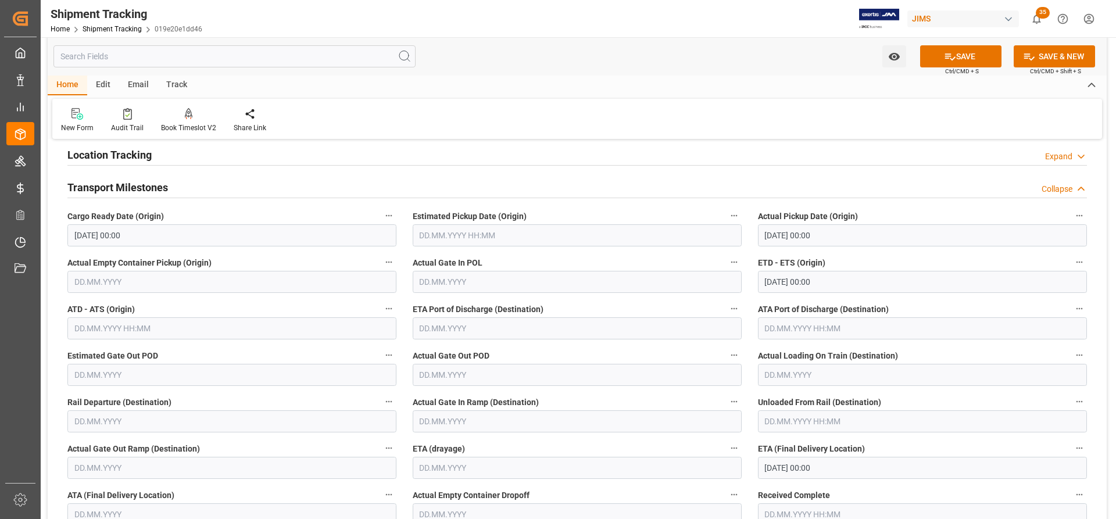
click at [947, 483] on div "Received Complete" at bounding box center [922, 506] width 345 height 46
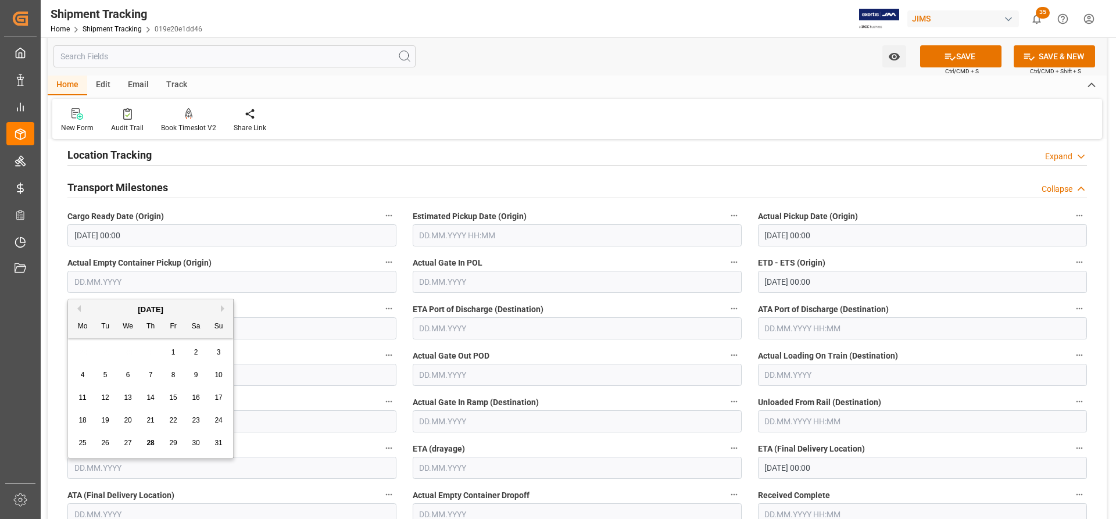
click at [114, 285] on input "text" at bounding box center [231, 282] width 329 height 22
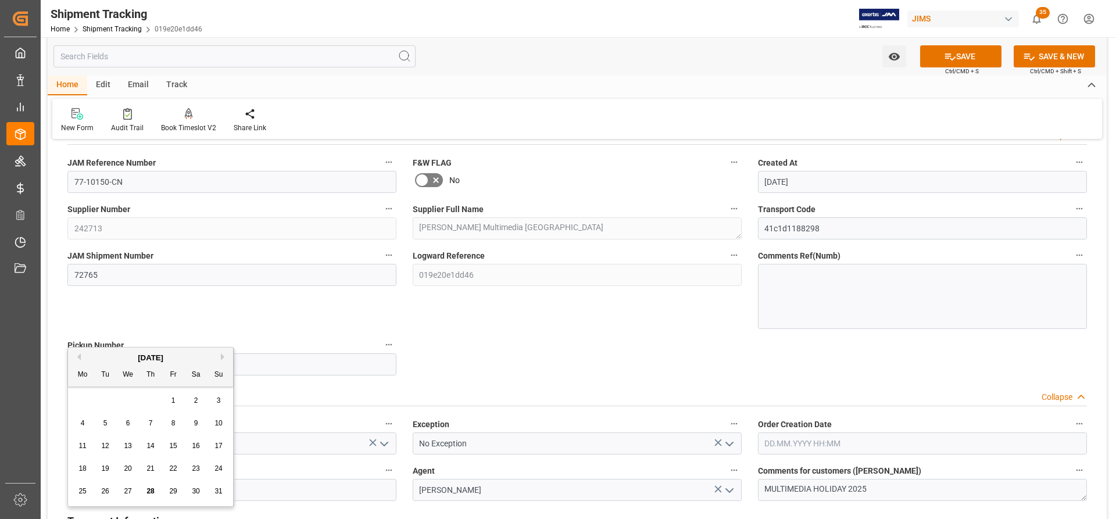
scroll to position [0, 0]
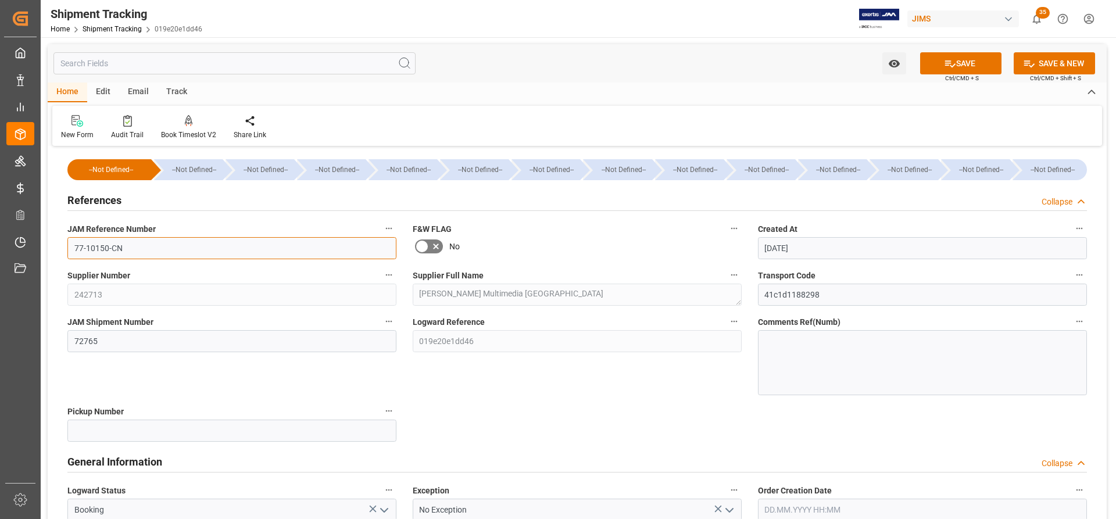
drag, startPoint x: 121, startPoint y: 246, endPoint x: 88, endPoint y: 250, distance: 32.8
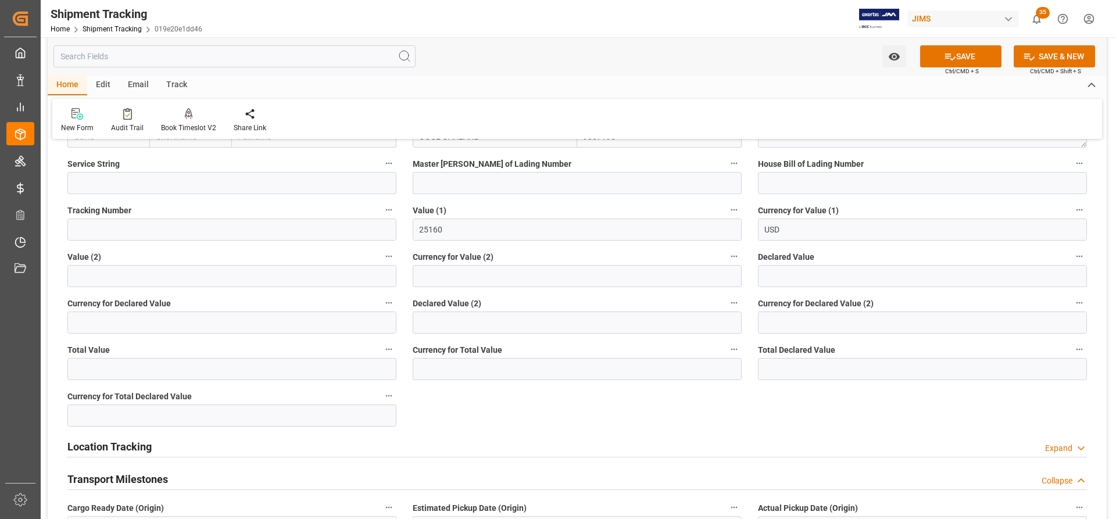
scroll to position [639, 0]
click at [969, 52] on button "SAVE" at bounding box center [960, 56] width 81 height 22
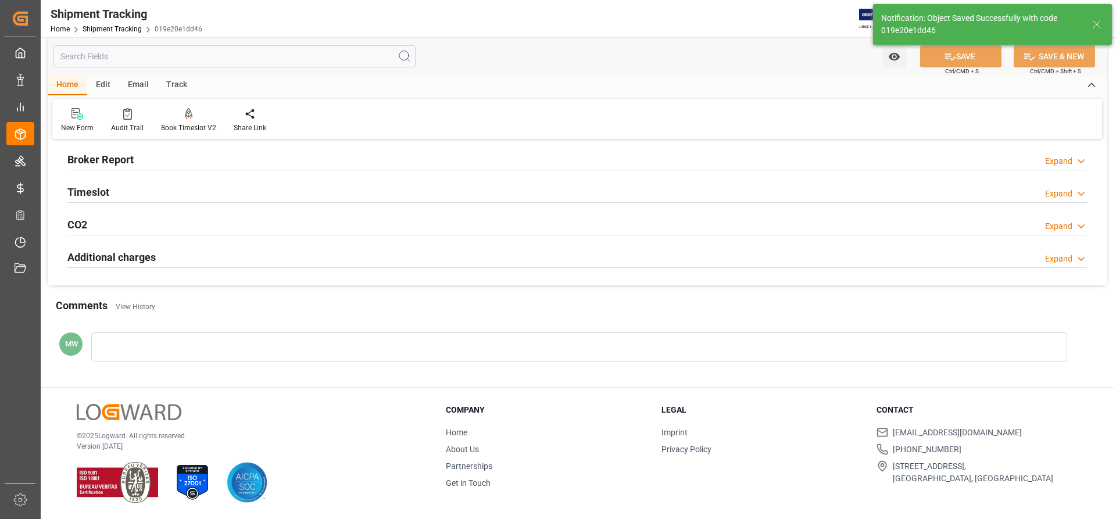
scroll to position [62, 0]
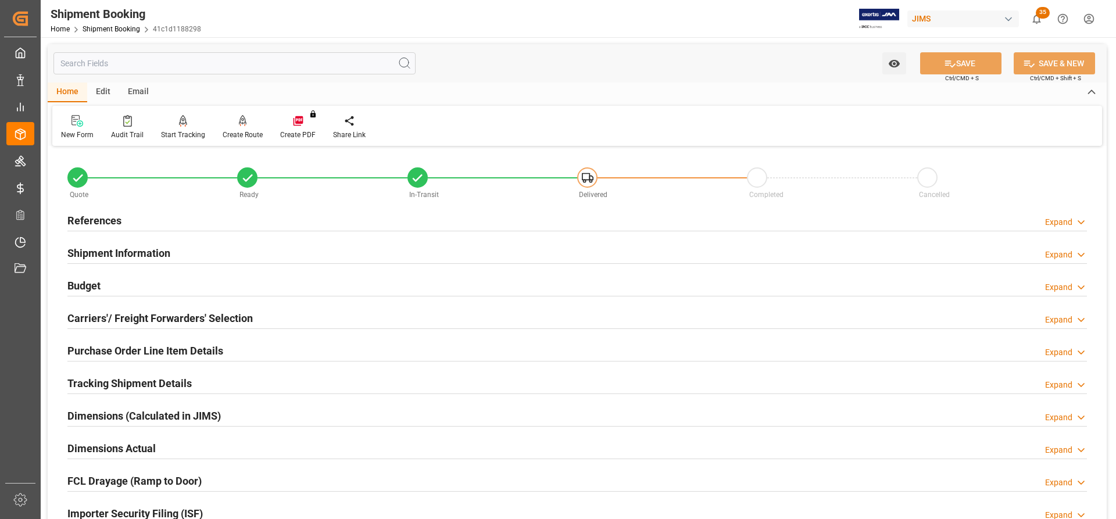
click at [121, 318] on h2 "Carriers'/ Freight Forwarders' Selection" at bounding box center [159, 318] width 185 height 16
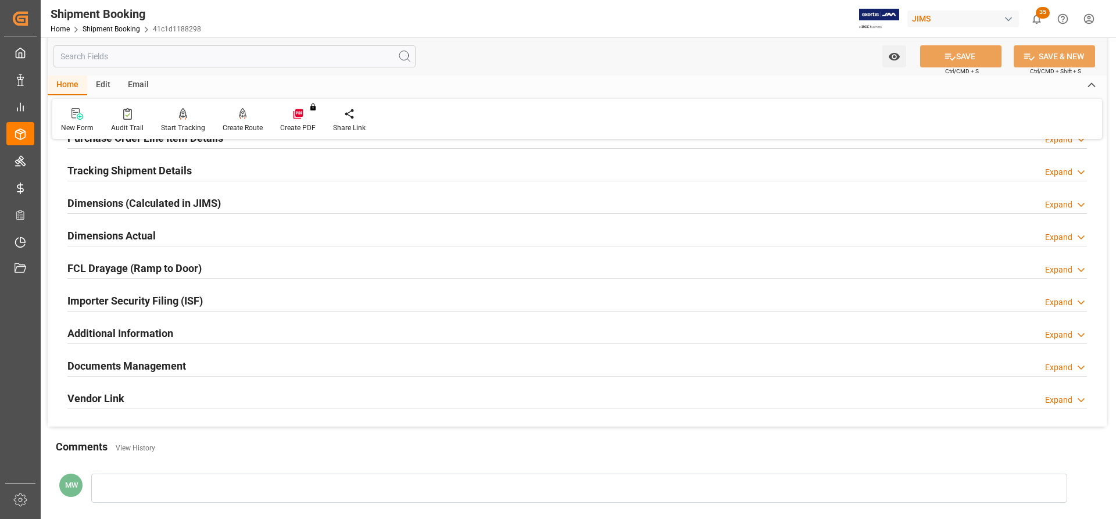
scroll to position [523, 0]
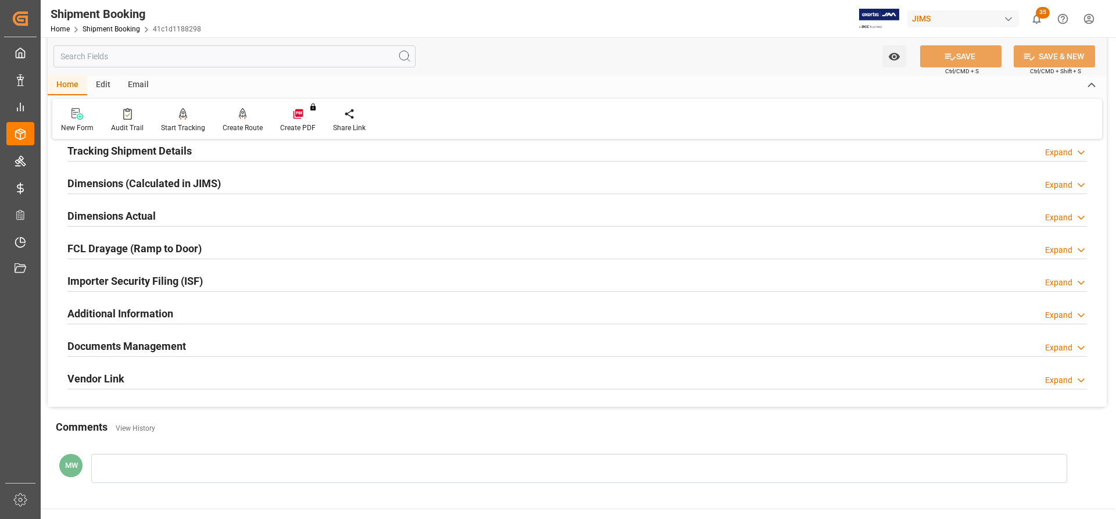
drag, startPoint x: 137, startPoint y: 343, endPoint x: 147, endPoint y: 343, distance: 9.9
click at [137, 343] on h2 "Documents Management" at bounding box center [126, 346] width 119 height 16
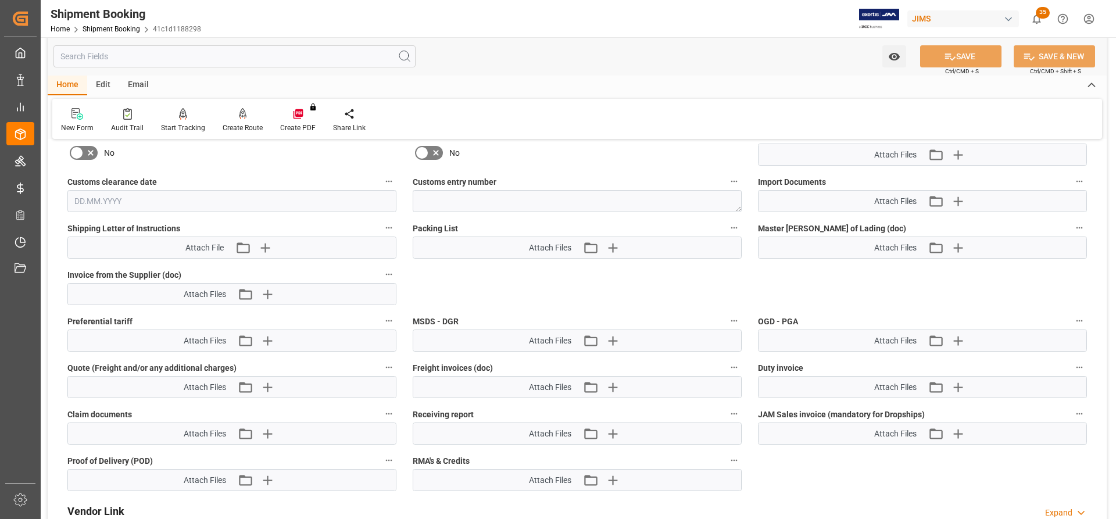
scroll to position [872, 0]
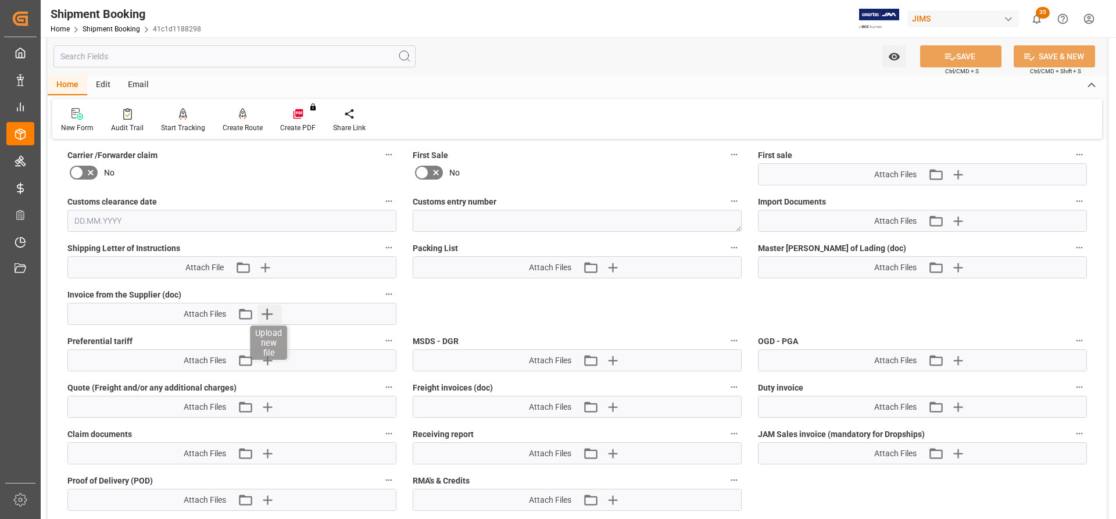
click at [262, 313] on icon "button" at bounding box center [266, 314] width 19 height 19
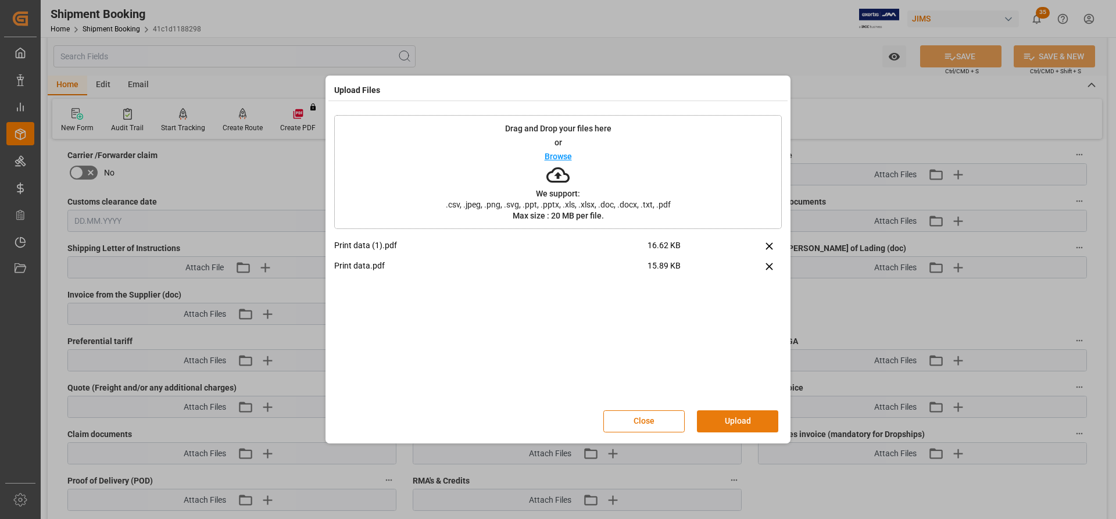
click at [731, 423] on button "Upload" at bounding box center [737, 421] width 81 height 22
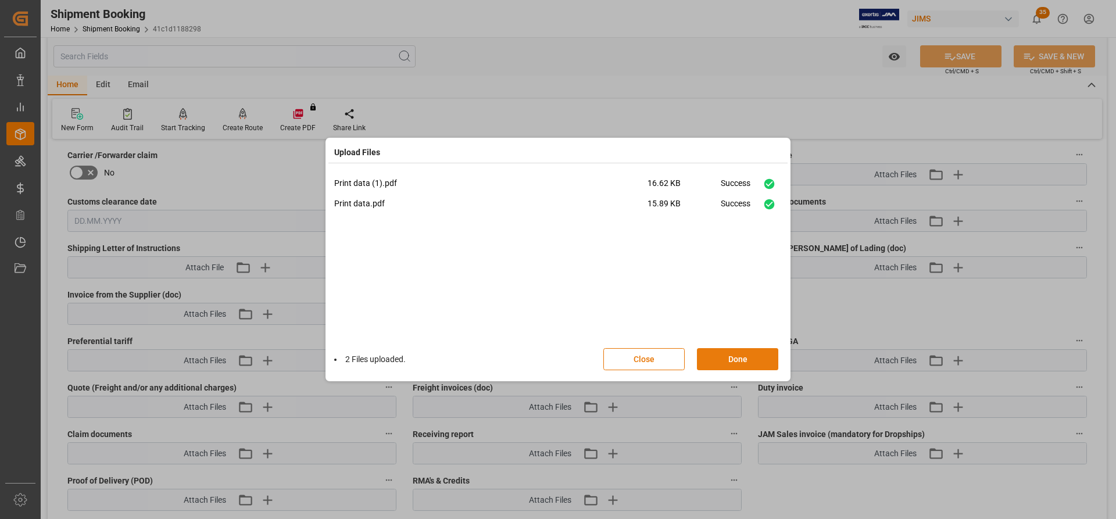
click at [714, 362] on button "Done" at bounding box center [737, 359] width 81 height 22
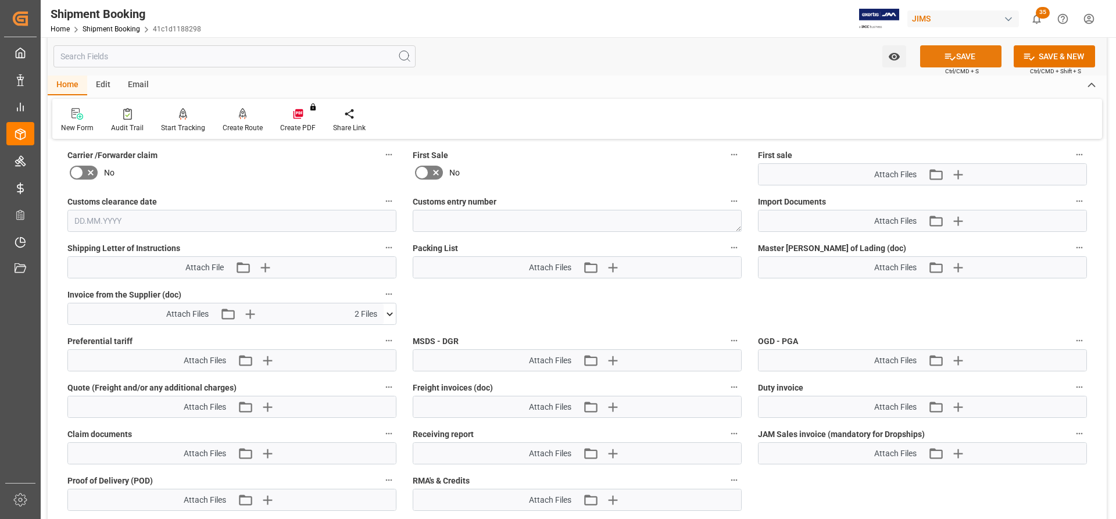
click at [974, 59] on button "SAVE" at bounding box center [960, 56] width 81 height 22
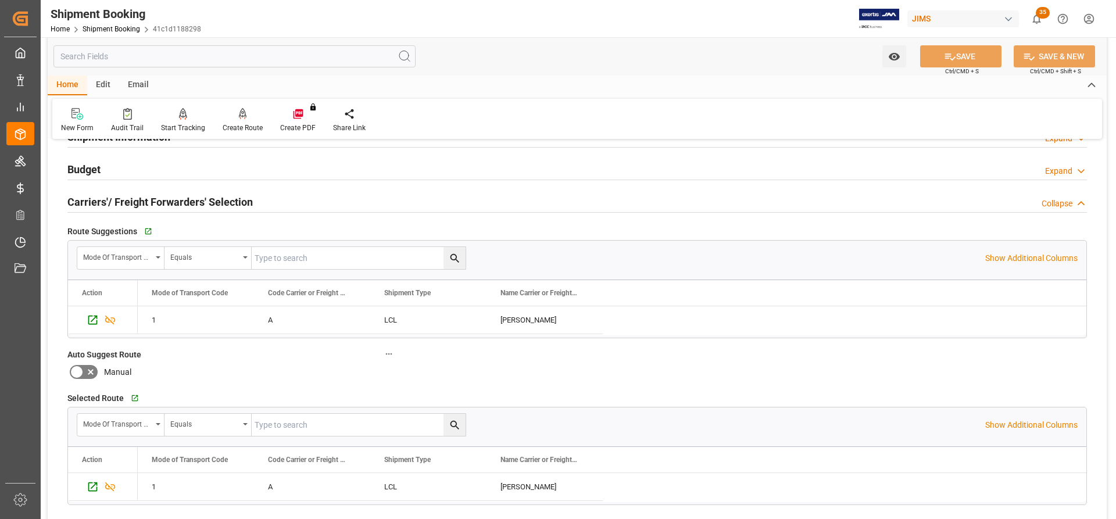
scroll to position [4, 0]
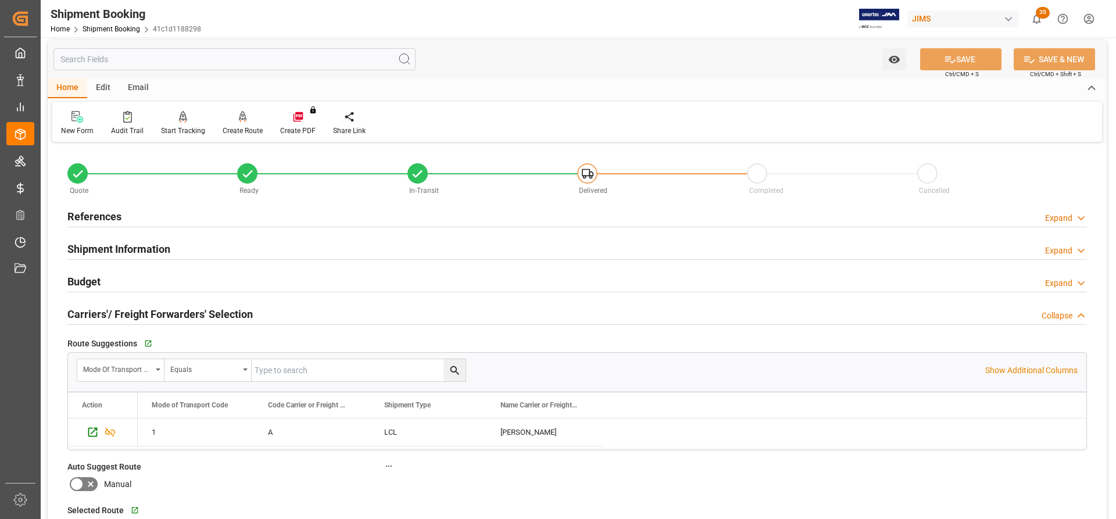
click at [96, 223] on h2 "References" at bounding box center [94, 217] width 54 height 16
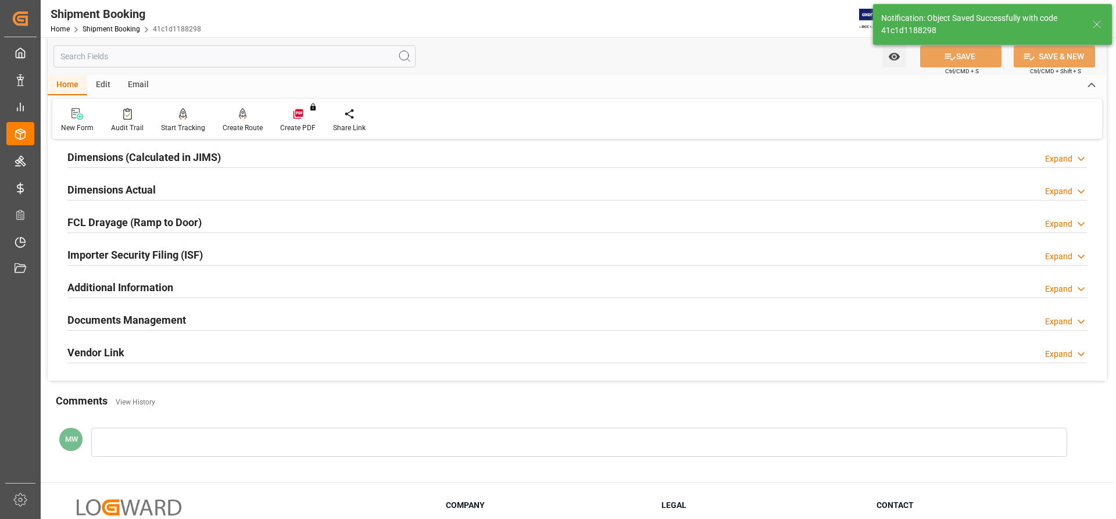
scroll to position [465, 0]
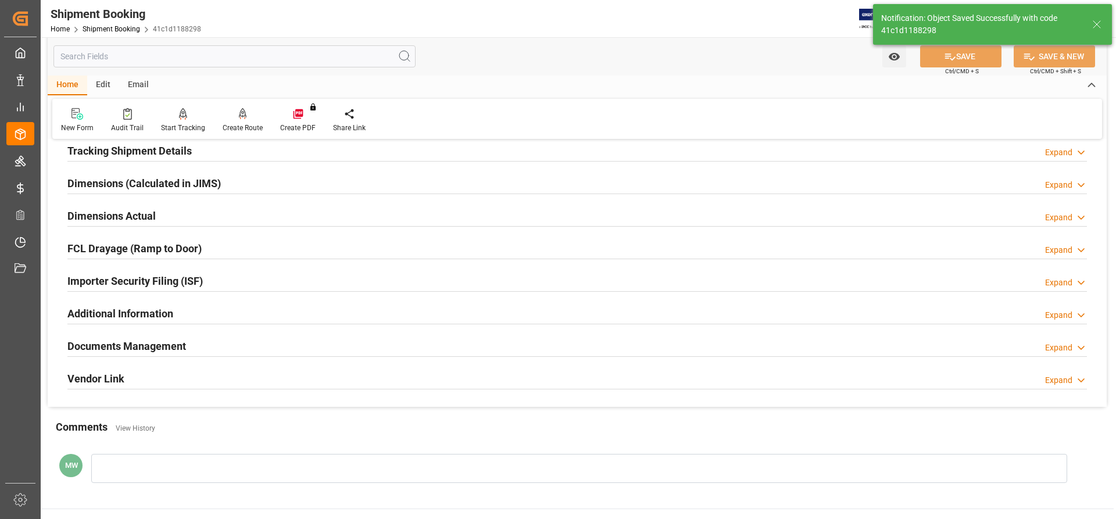
click at [130, 347] on h2 "Documents Management" at bounding box center [126, 346] width 119 height 16
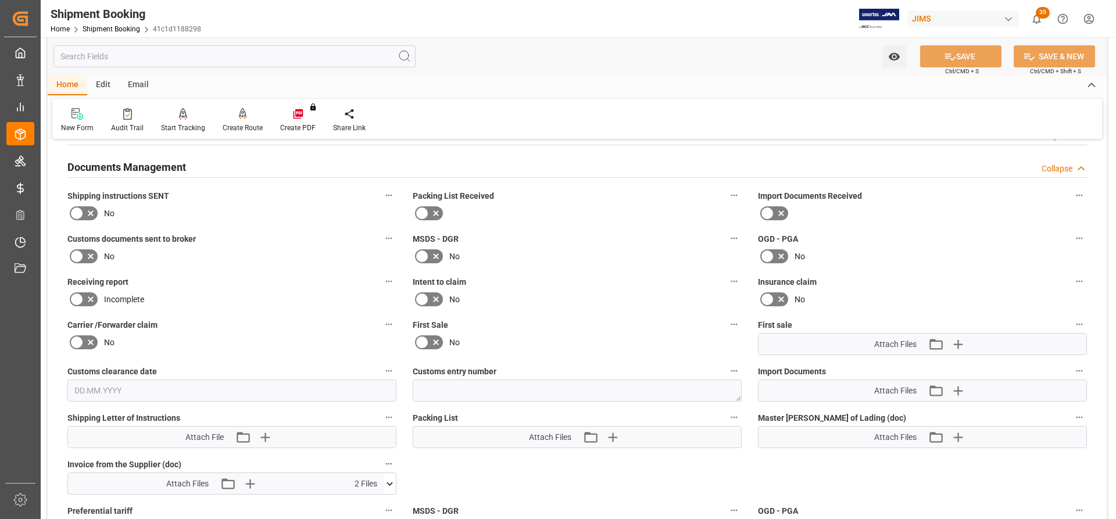
scroll to position [639, 0]
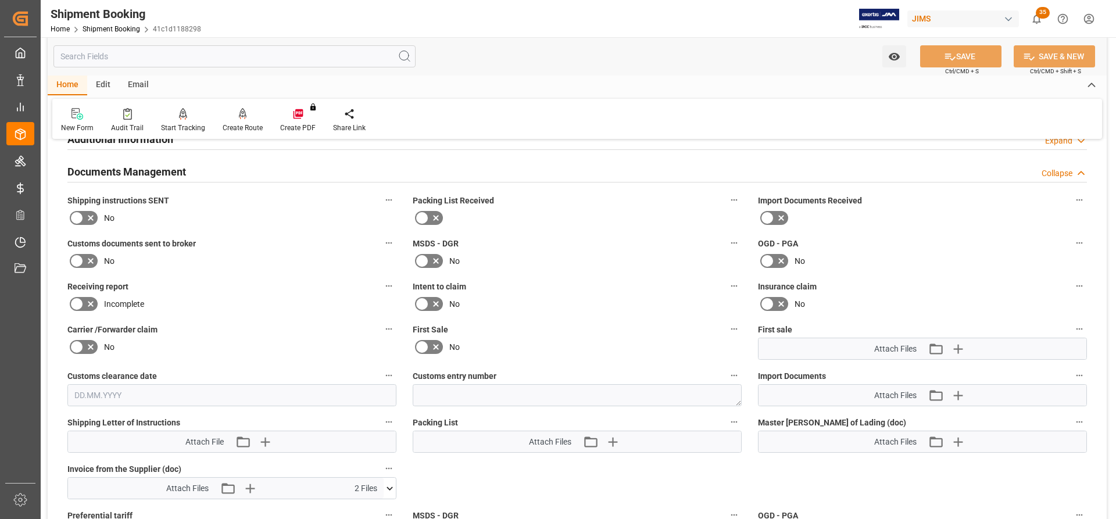
click at [82, 256] on icon at bounding box center [77, 261] width 14 height 14
click at [0, 0] on input "checkbox" at bounding box center [0, 0] width 0 height 0
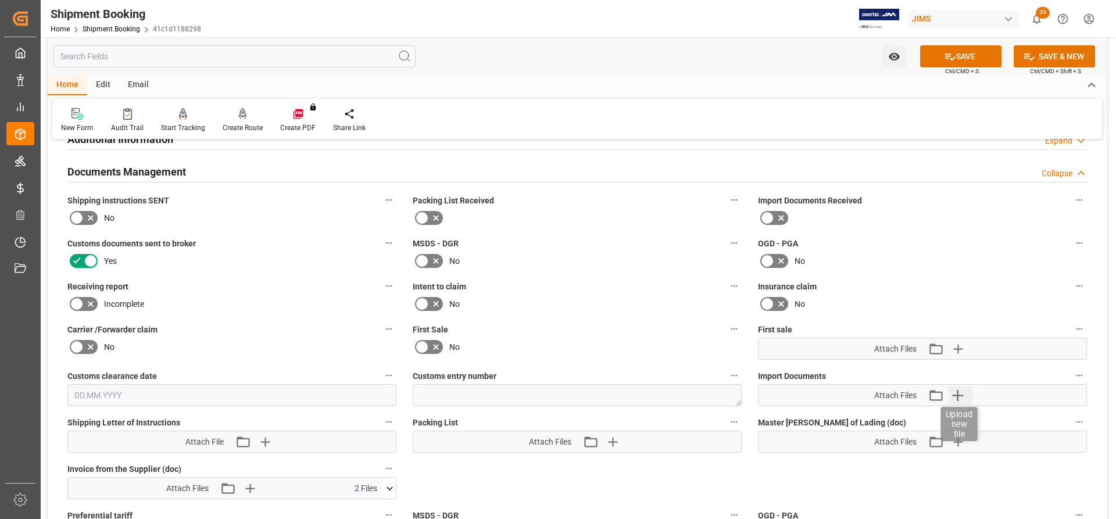
click at [963, 395] on icon "button" at bounding box center [957, 395] width 11 height 11
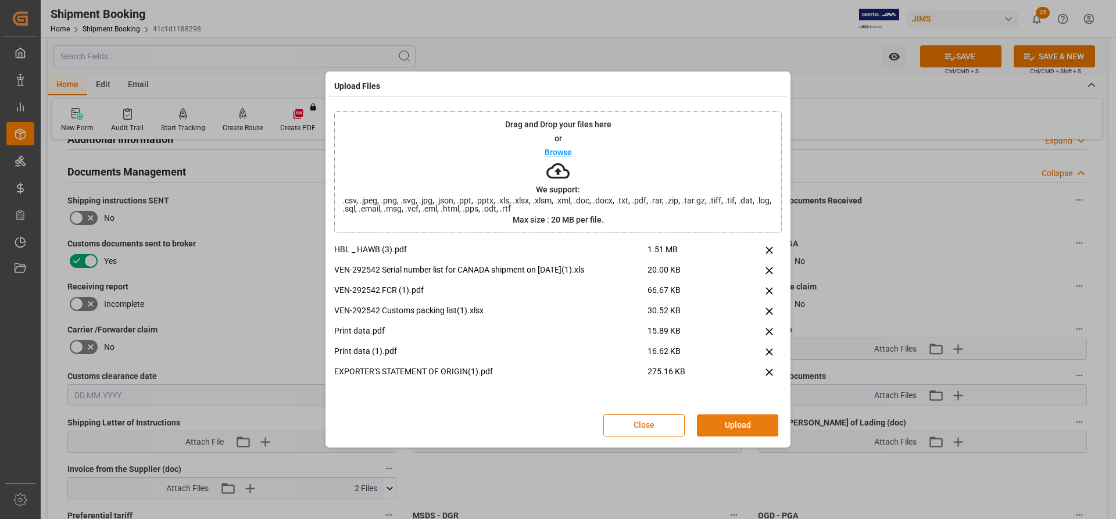
click at [745, 426] on button "Upload" at bounding box center [737, 425] width 81 height 22
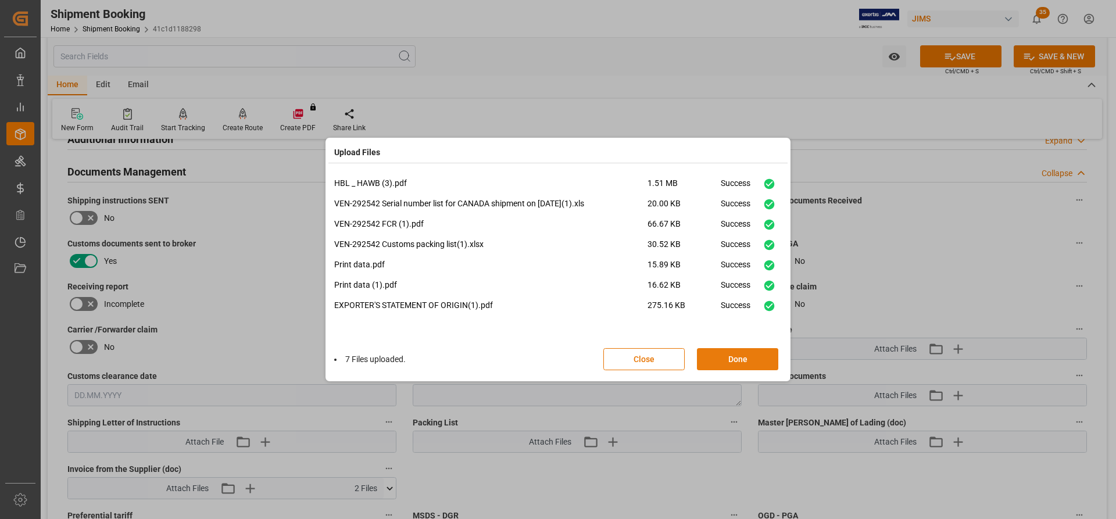
click at [740, 361] on button "Done" at bounding box center [737, 359] width 81 height 22
